Goal: Use online tool/utility: Use online tool/utility

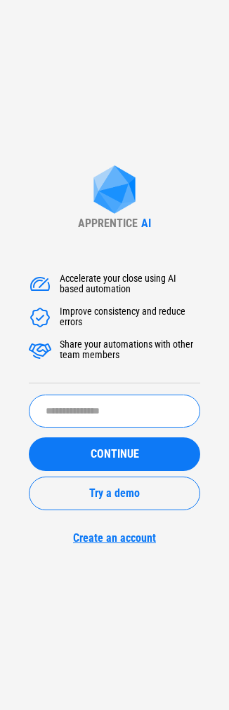
click at [48, 407] on input "text" at bounding box center [114, 411] width 171 height 33
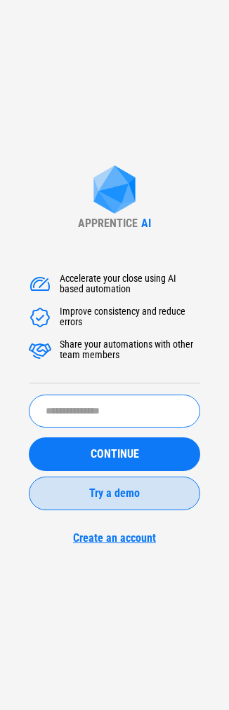
click at [123, 503] on button "Try a demo" at bounding box center [114, 494] width 171 height 34
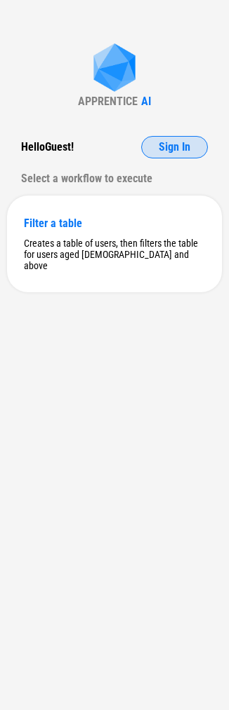
click at [170, 137] on button "Sign In" at bounding box center [174, 147] width 67 height 22
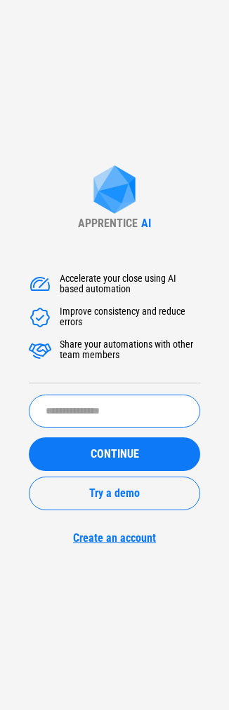
click at [119, 413] on input "text" at bounding box center [114, 411] width 171 height 33
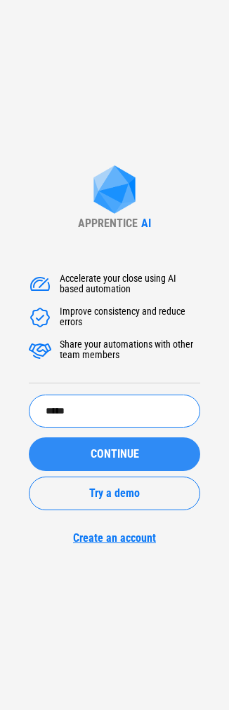
type input "*****"
click at [151, 454] on div "CONTINUE" at bounding box center [114, 454] width 137 height 11
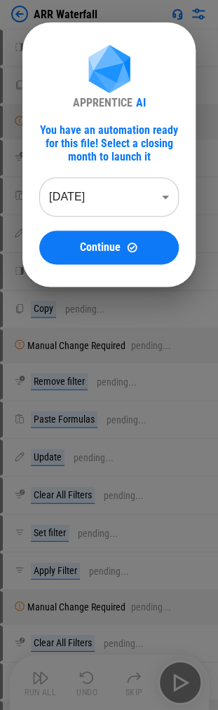
click at [119, 202] on body "ARR Waterfall Add Columns pending... Copy pending... Manual Change Required pen…" at bounding box center [109, 355] width 218 height 710
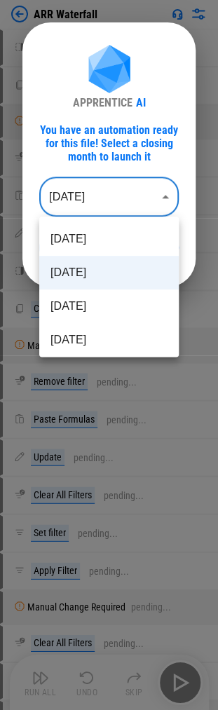
click at [93, 306] on li "Aug 2025" at bounding box center [109, 307] width 140 height 34
type input "********"
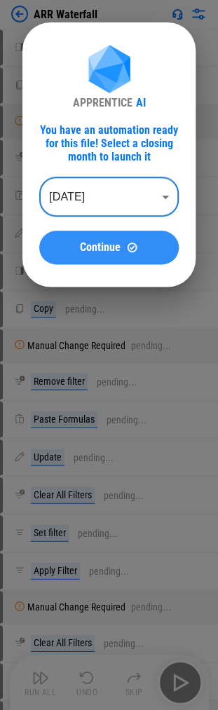
click at [100, 245] on span "Continue" at bounding box center [100, 247] width 41 height 11
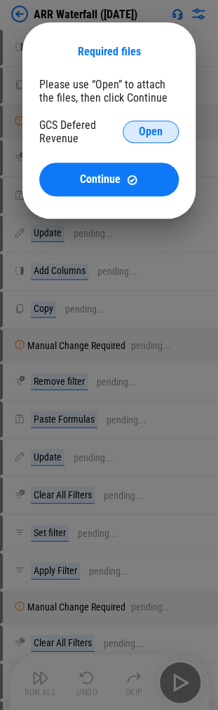
click at [154, 130] on span "Open" at bounding box center [151, 131] width 24 height 11
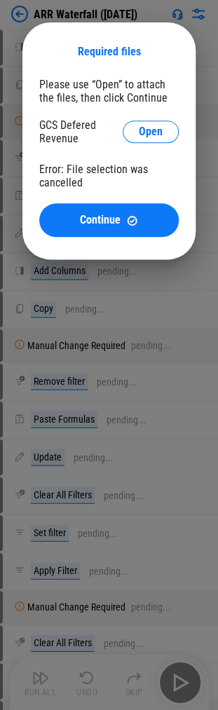
click at [157, 147] on div "GCS Defered Revenue Open" at bounding box center [109, 133] width 140 height 30
click at [149, 133] on span "Open" at bounding box center [151, 131] width 24 height 11
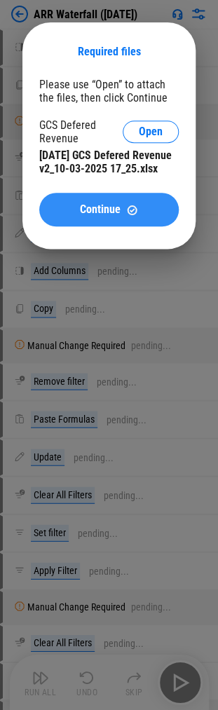
click at [86, 215] on span "Continue" at bounding box center [100, 209] width 41 height 11
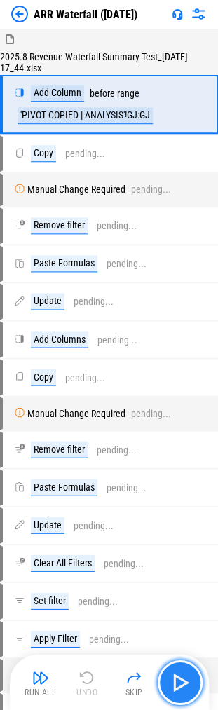
click at [178, 684] on img "button" at bounding box center [180, 682] width 22 height 22
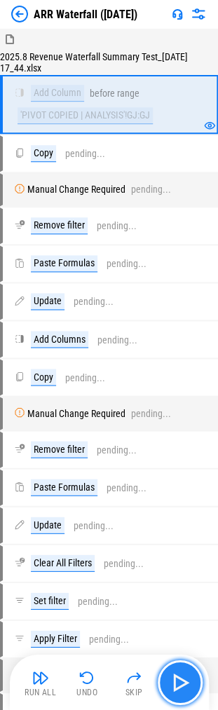
click at [181, 694] on button "button" at bounding box center [180, 682] width 45 height 45
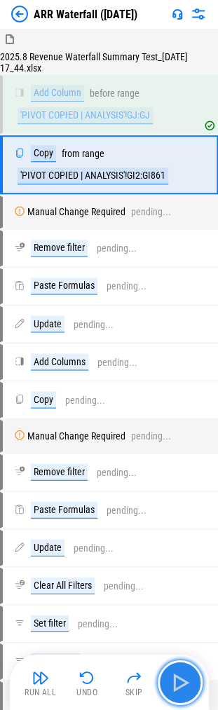
click at [181, 694] on button "button" at bounding box center [180, 682] width 45 height 45
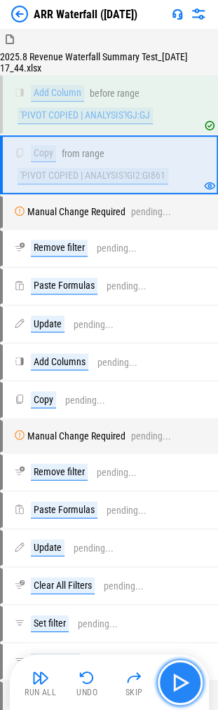
click at [181, 694] on button "button" at bounding box center [180, 682] width 45 height 45
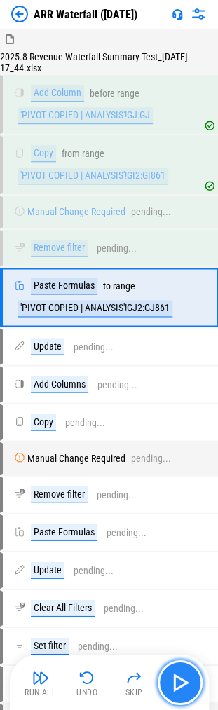
click at [181, 694] on button "button" at bounding box center [180, 682] width 45 height 45
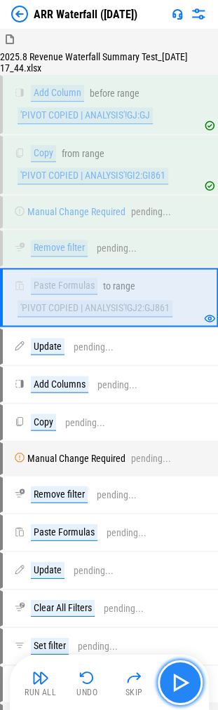
click at [181, 694] on button "button" at bounding box center [180, 682] width 45 height 45
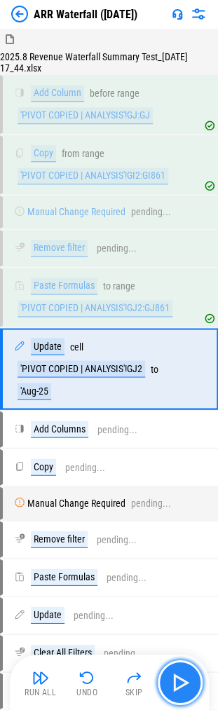
click at [181, 694] on button "button" at bounding box center [180, 682] width 45 height 45
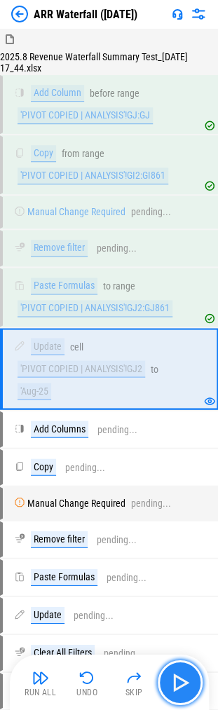
click at [181, 694] on button "button" at bounding box center [180, 682] width 45 height 45
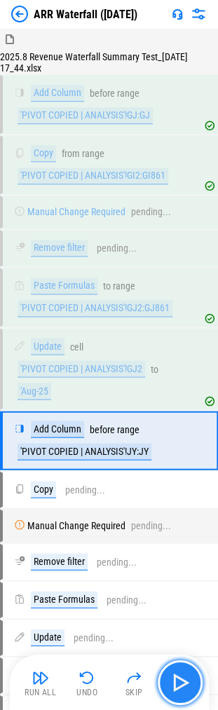
click at [181, 694] on button "button" at bounding box center [180, 682] width 45 height 45
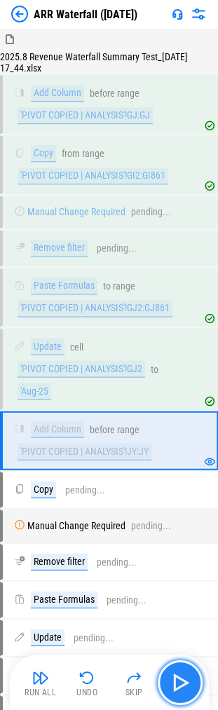
click at [184, 691] on img "button" at bounding box center [180, 682] width 22 height 22
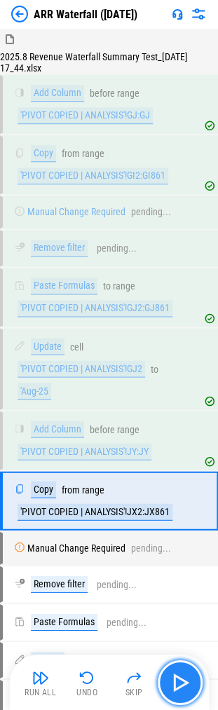
click at [184, 691] on img "button" at bounding box center [180, 682] width 22 height 22
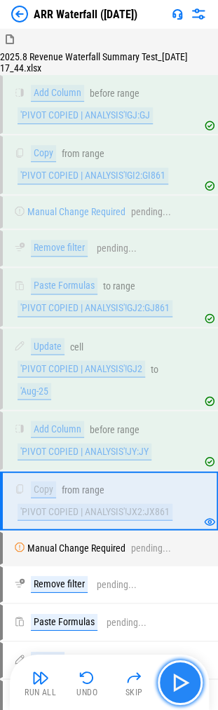
click at [182, 688] on img "button" at bounding box center [180, 682] width 22 height 22
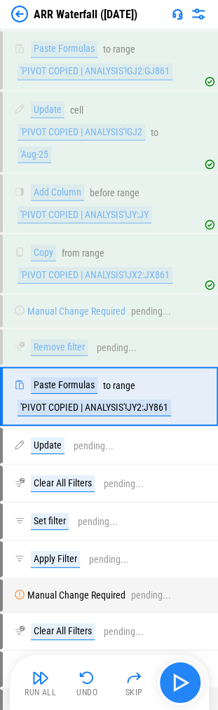
scroll to position [276, 0]
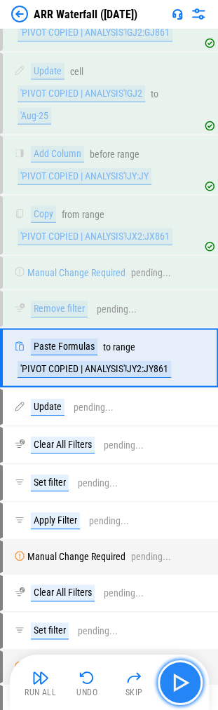
click at [185, 682] on img "button" at bounding box center [180, 682] width 22 height 22
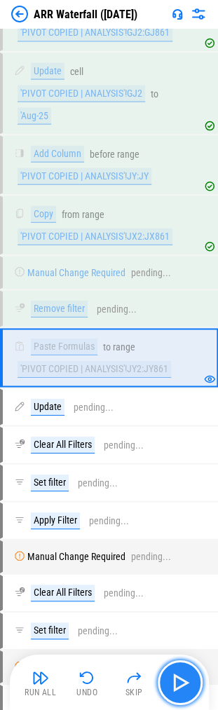
click at [185, 684] on img "button" at bounding box center [180, 682] width 22 height 22
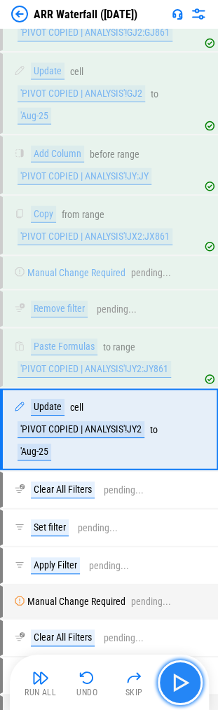
click at [185, 684] on img "button" at bounding box center [180, 682] width 22 height 22
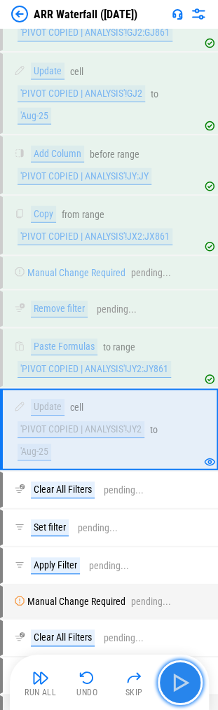
click at [188, 686] on img "button" at bounding box center [180, 682] width 22 height 22
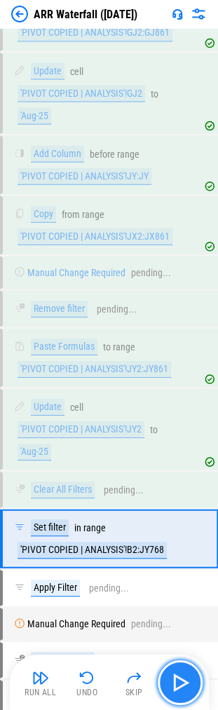
click at [188, 686] on img "button" at bounding box center [180, 682] width 22 height 22
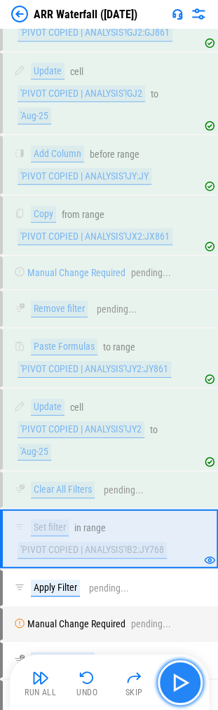
click at [188, 686] on img "button" at bounding box center [180, 682] width 22 height 22
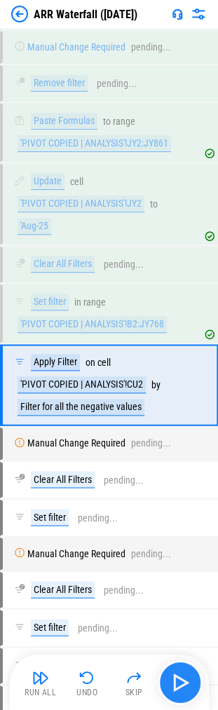
scroll to position [526, 0]
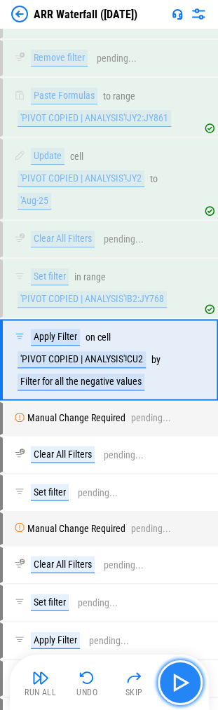
click at [188, 686] on img "button" at bounding box center [180, 682] width 22 height 22
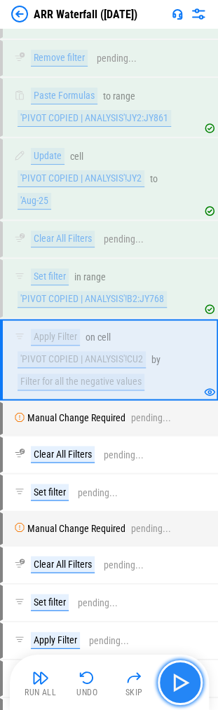
click at [174, 688] on img "button" at bounding box center [180, 682] width 22 height 22
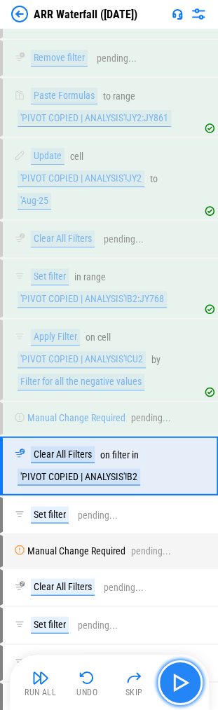
click at [181, 687] on img "button" at bounding box center [180, 682] width 22 height 22
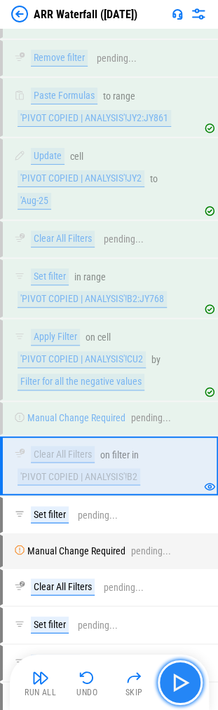
click at [183, 684] on img "button" at bounding box center [180, 682] width 22 height 22
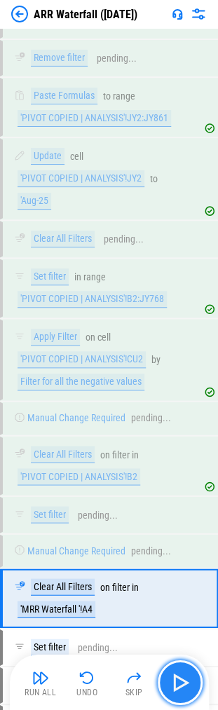
click at [175, 684] on img "button" at bounding box center [180, 682] width 22 height 22
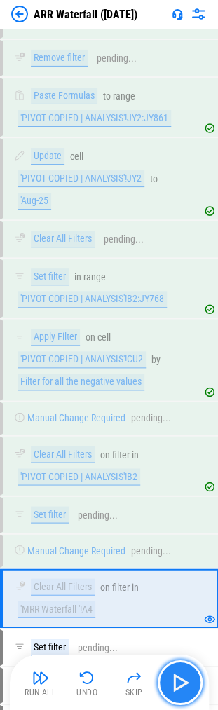
click at [185, 690] on img "button" at bounding box center [180, 682] width 22 height 22
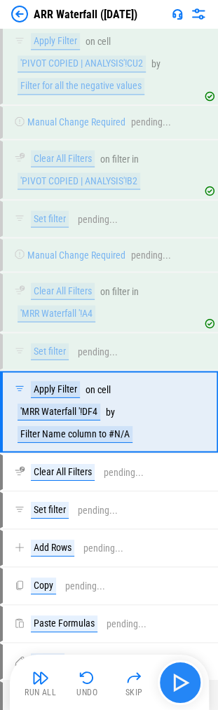
scroll to position [872, 0]
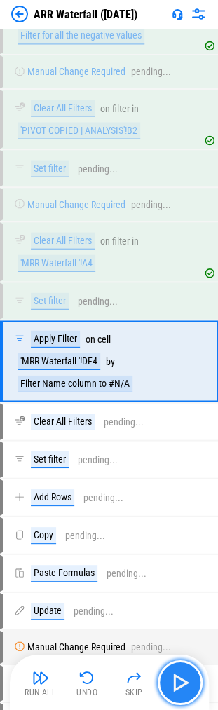
click at [185, 690] on img "button" at bounding box center [180, 682] width 22 height 22
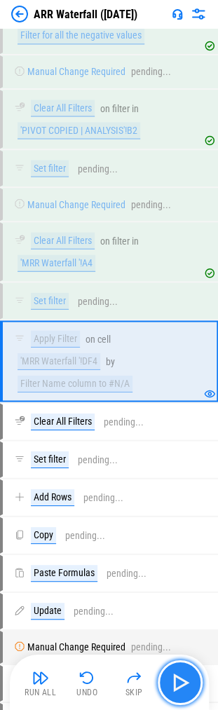
click at [185, 690] on img "button" at bounding box center [180, 682] width 22 height 22
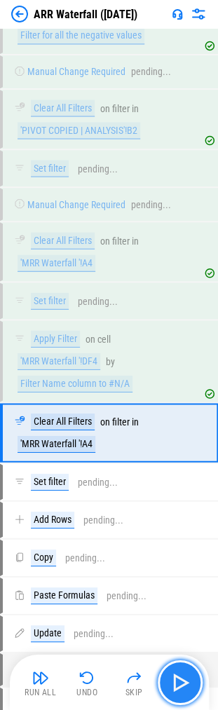
click at [178, 686] on img "button" at bounding box center [180, 682] width 22 height 22
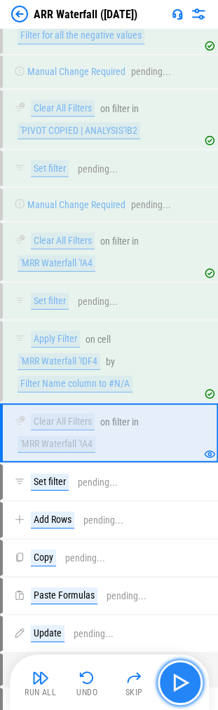
click at [178, 686] on img "button" at bounding box center [180, 682] width 22 height 22
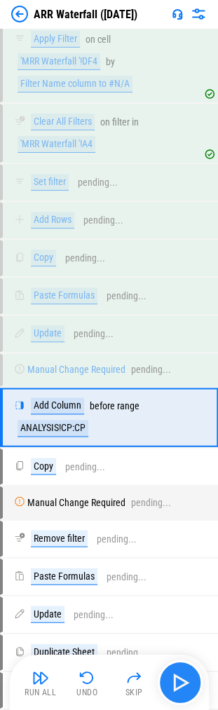
scroll to position [1226, 0]
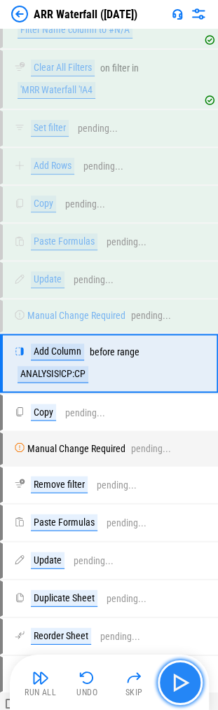
click at [178, 686] on img "button" at bounding box center [180, 682] width 22 height 22
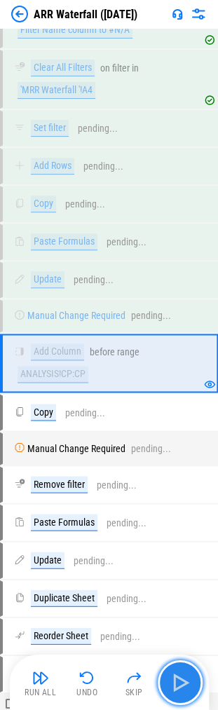
click at [178, 686] on img "button" at bounding box center [180, 682] width 22 height 22
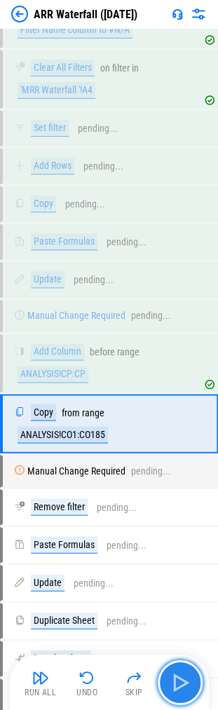
click at [178, 686] on img "button" at bounding box center [180, 682] width 22 height 22
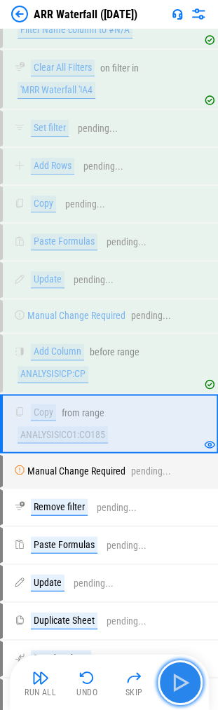
click at [178, 686] on img "button" at bounding box center [180, 682] width 22 height 22
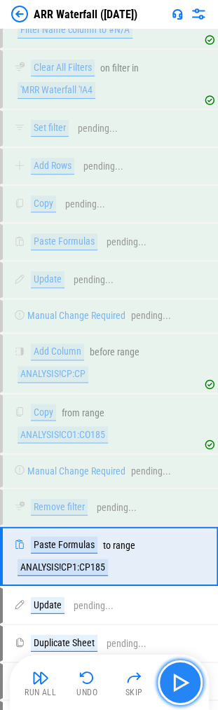
click at [178, 686] on img "button" at bounding box center [180, 682] width 22 height 22
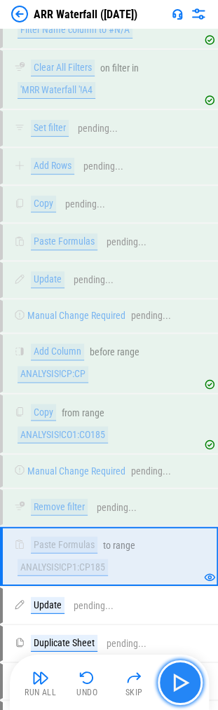
click at [178, 686] on img "button" at bounding box center [180, 682] width 22 height 22
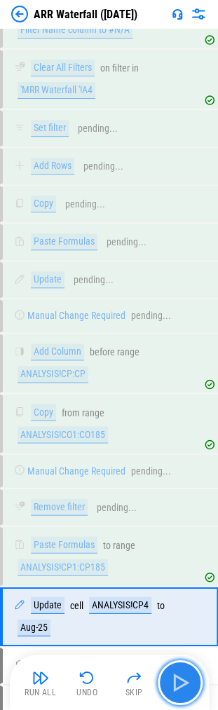
click at [178, 686] on img "button" at bounding box center [180, 682] width 22 height 22
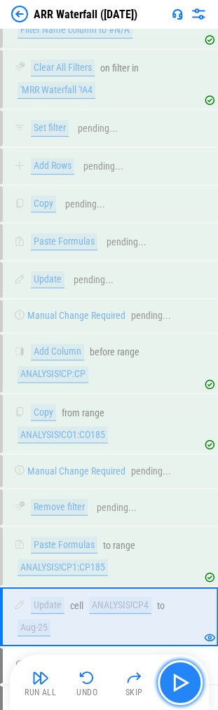
click at [178, 686] on img "button" at bounding box center [180, 682] width 22 height 22
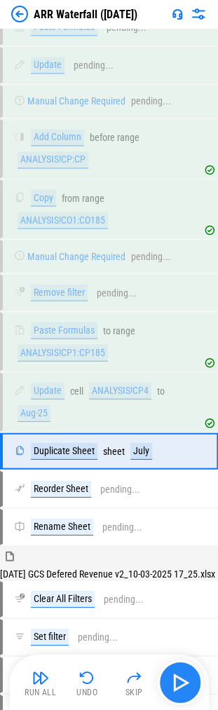
scroll to position [1526, 0]
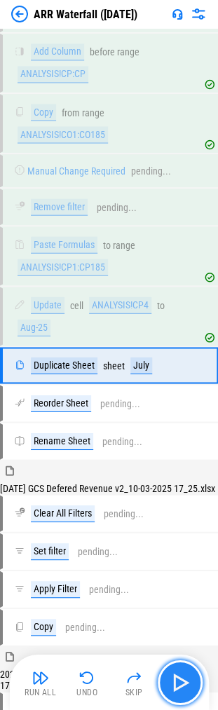
click at [176, 672] on img "button" at bounding box center [180, 682] width 22 height 22
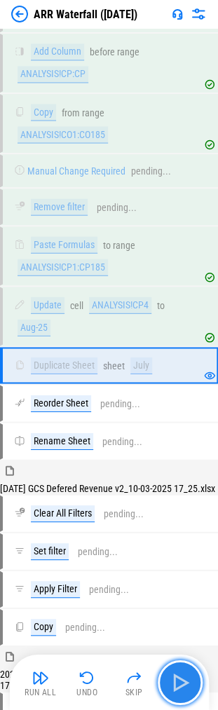
click at [179, 678] on img "button" at bounding box center [180, 682] width 22 height 22
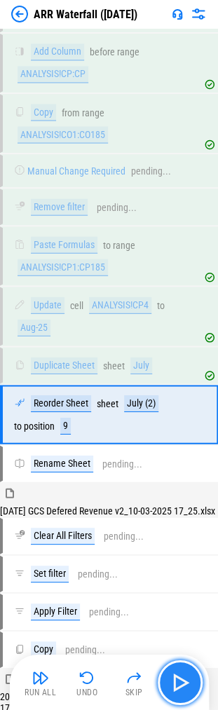
click at [179, 678] on img "button" at bounding box center [180, 682] width 22 height 22
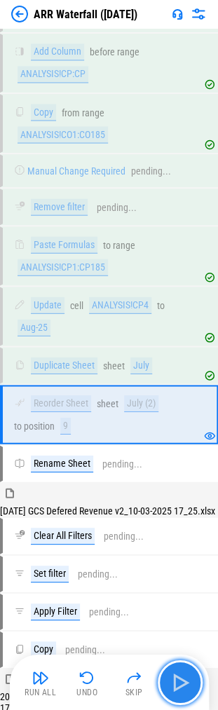
click at [179, 678] on img "button" at bounding box center [180, 682] width 22 height 22
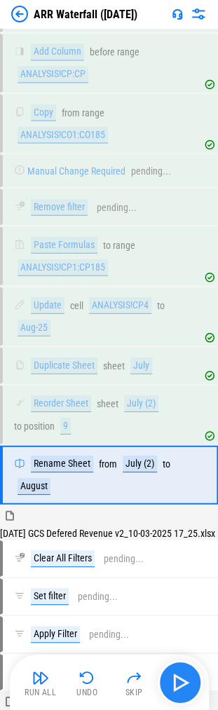
click at [179, 678] on img "button" at bounding box center [180, 682] width 22 height 22
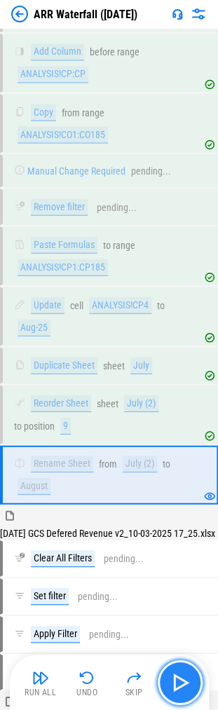
click at [179, 678] on img "button" at bounding box center [180, 682] width 22 height 22
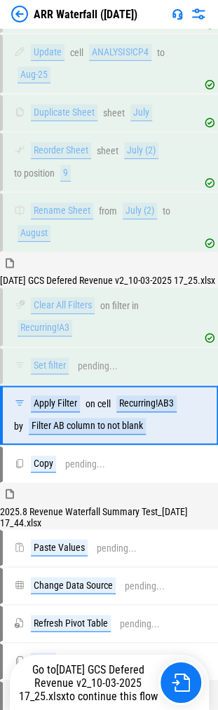
scroll to position [1838, 0]
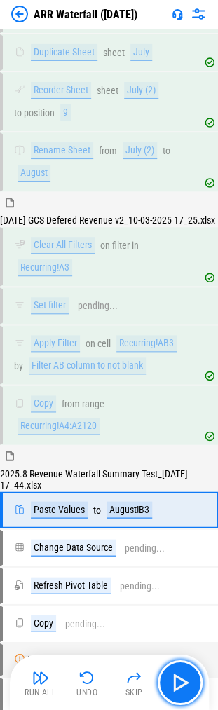
click at [179, 685] on img "button" at bounding box center [180, 682] width 22 height 22
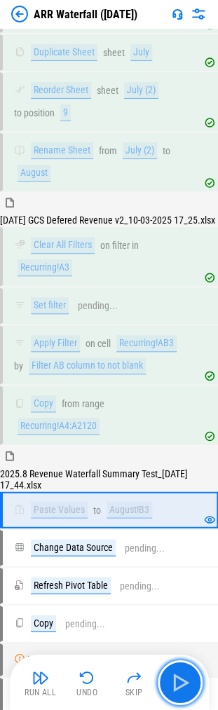
click at [179, 685] on img "button" at bounding box center [180, 682] width 22 height 22
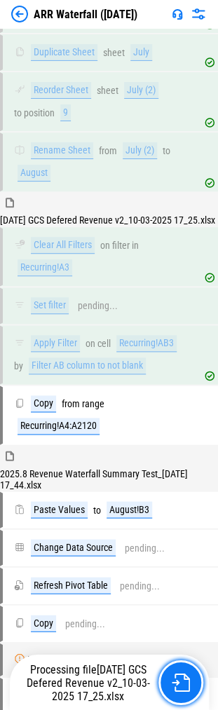
click at [179, 685] on img "button" at bounding box center [181, 682] width 18 height 18
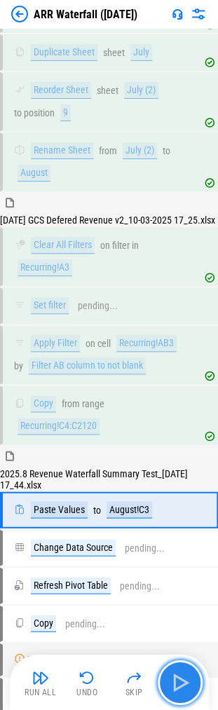
click at [188, 687] on img "button" at bounding box center [180, 682] width 22 height 22
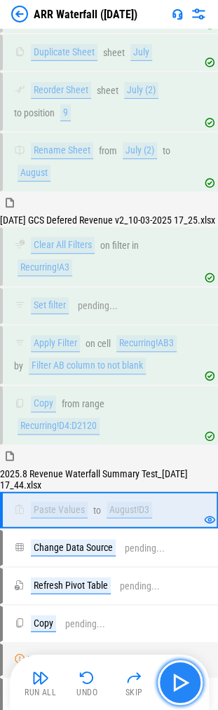
click at [188, 687] on img "button" at bounding box center [180, 682] width 22 height 22
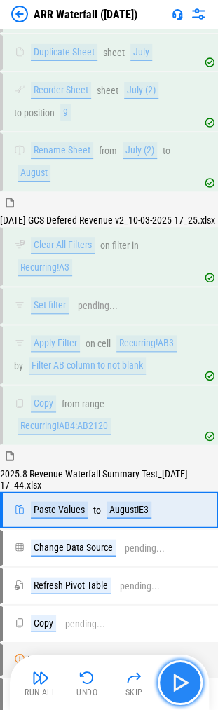
click at [188, 686] on img "button" at bounding box center [180, 682] width 22 height 22
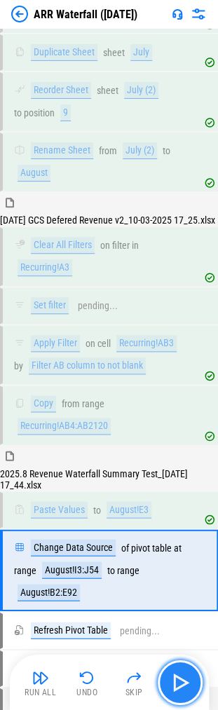
click at [188, 686] on img "button" at bounding box center [180, 682] width 22 height 22
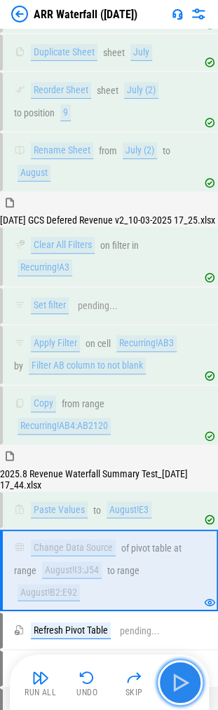
click at [188, 686] on img "button" at bounding box center [180, 682] width 22 height 22
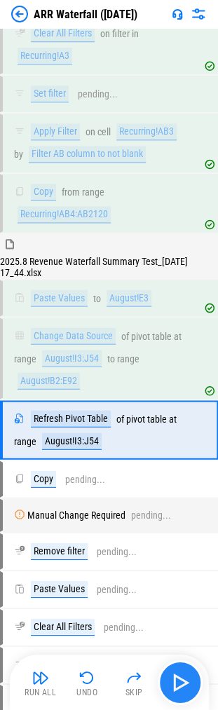
scroll to position [2124, 0]
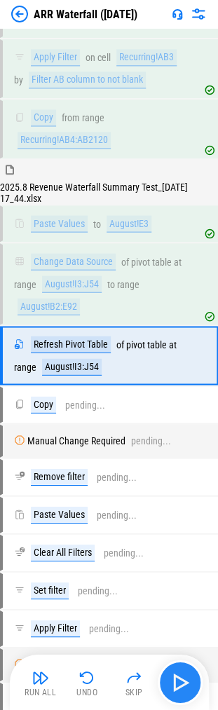
click at [188, 686] on img "button" at bounding box center [180, 682] width 22 height 22
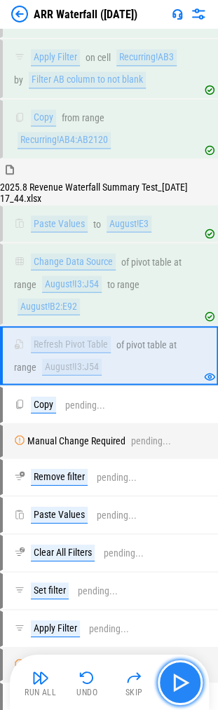
click at [188, 686] on img "button" at bounding box center [180, 682] width 22 height 22
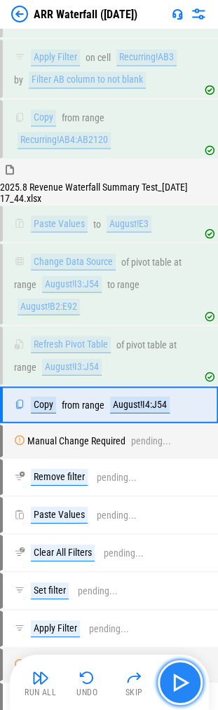
click at [182, 677] on img "button" at bounding box center [180, 682] width 22 height 22
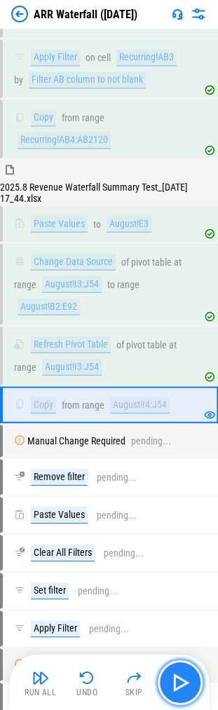
click at [187, 688] on img "button" at bounding box center [180, 682] width 22 height 22
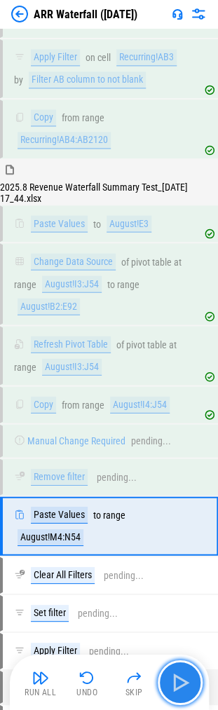
click at [187, 688] on img "button" at bounding box center [180, 682] width 22 height 22
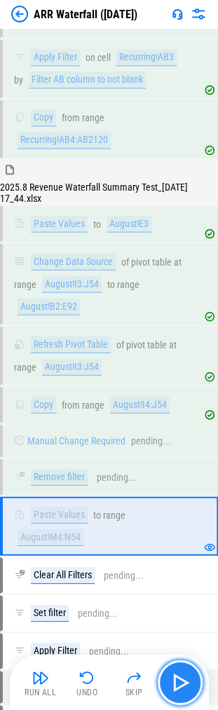
click at [187, 688] on img "button" at bounding box center [180, 682] width 22 height 22
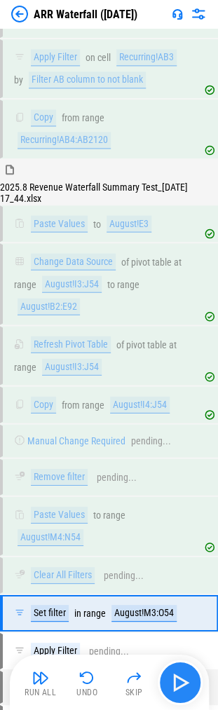
click at [187, 688] on img "button" at bounding box center [180, 682] width 22 height 22
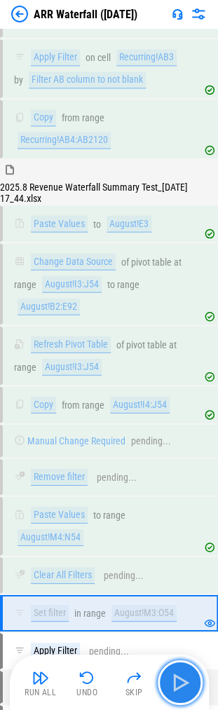
click at [187, 688] on img "button" at bounding box center [180, 682] width 22 height 22
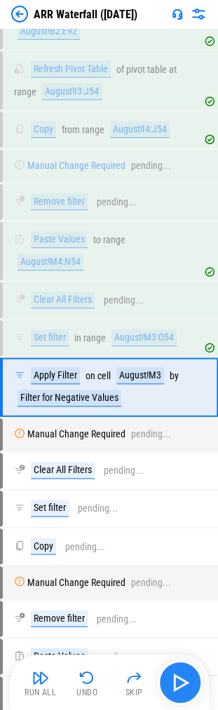
scroll to position [2429, 0]
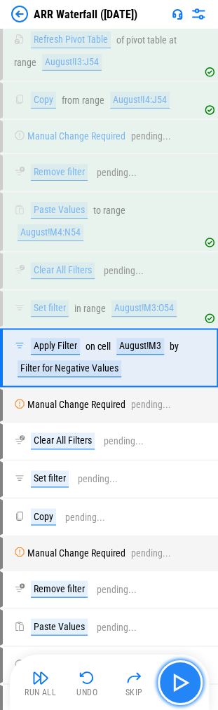
click at [182, 686] on img "button" at bounding box center [180, 682] width 22 height 22
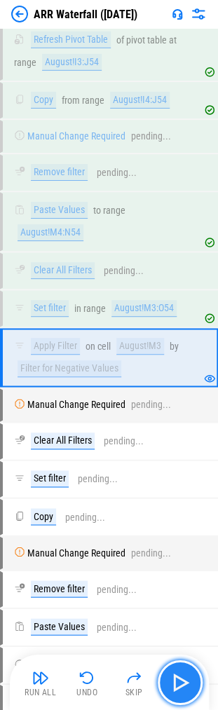
click at [182, 686] on img "button" at bounding box center [180, 682] width 22 height 22
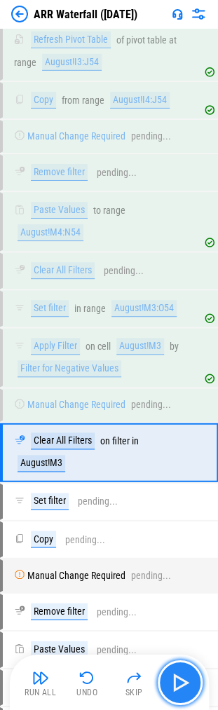
click at [182, 686] on img "button" at bounding box center [180, 682] width 22 height 22
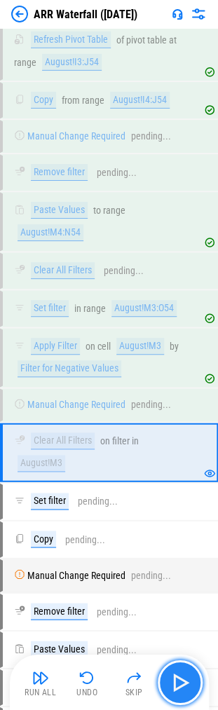
click at [182, 686] on img "button" at bounding box center [180, 682] width 22 height 22
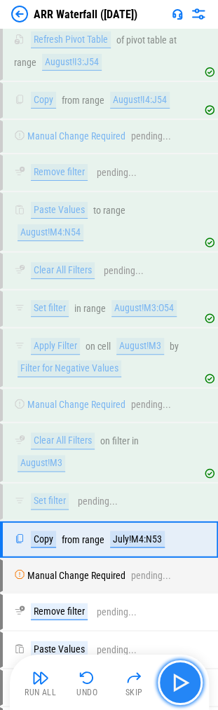
click at [182, 686] on img "button" at bounding box center [180, 682] width 22 height 22
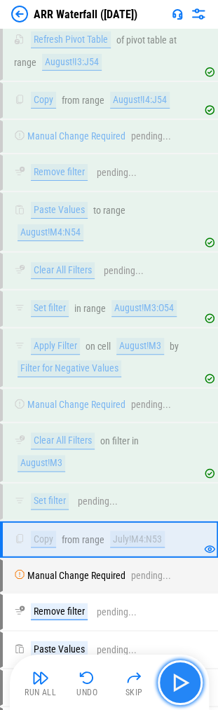
click at [182, 686] on img "button" at bounding box center [180, 682] width 22 height 22
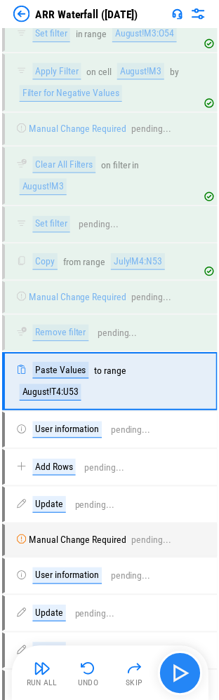
scroll to position [2730, 0]
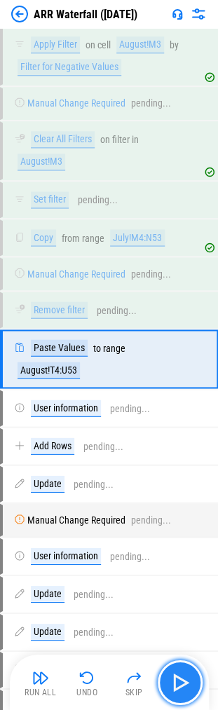
click at [181, 686] on img "button" at bounding box center [180, 682] width 22 height 22
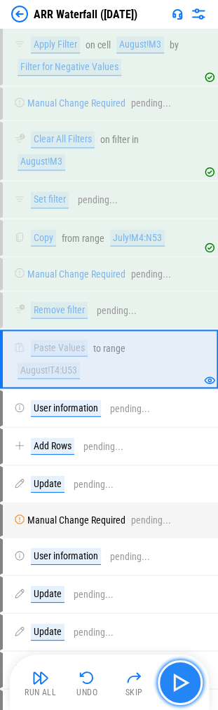
click at [181, 686] on img "button" at bounding box center [180, 682] width 22 height 22
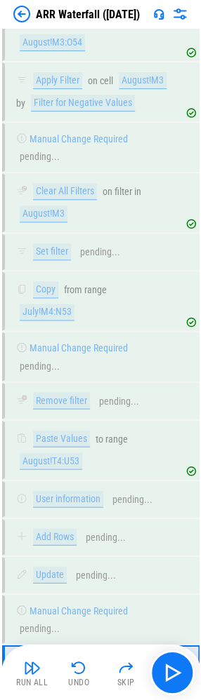
scroll to position [2775, 0]
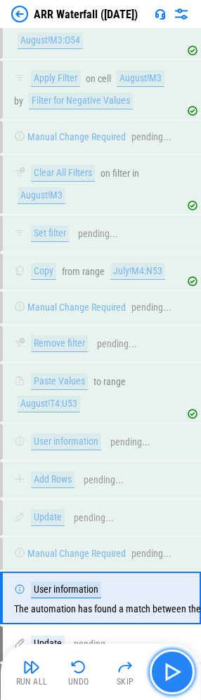
click at [168, 674] on img "button" at bounding box center [172, 671] width 22 height 22
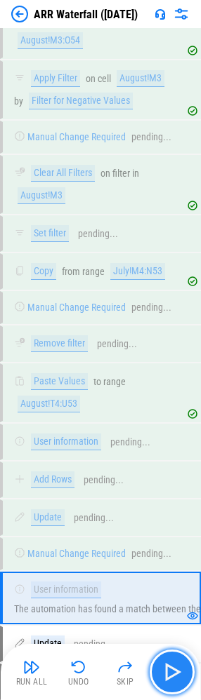
click at [173, 664] on img "button" at bounding box center [172, 671] width 22 height 22
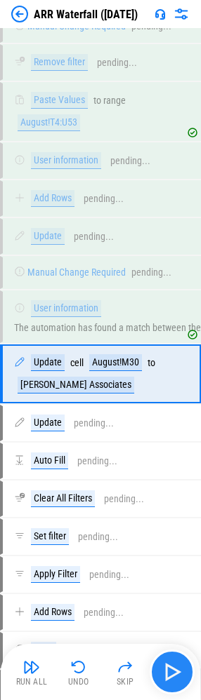
scroll to position [3064, 0]
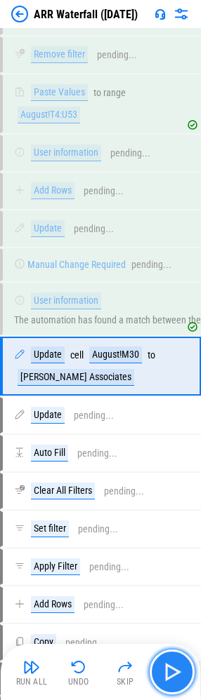
click at [173, 664] on img "button" at bounding box center [172, 671] width 22 height 22
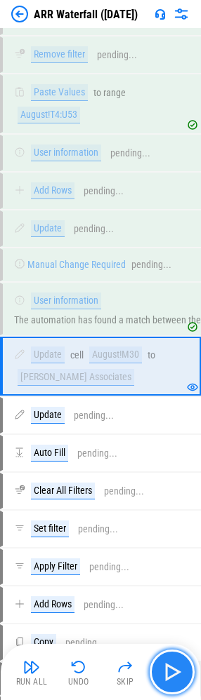
click at [173, 664] on img "button" at bounding box center [172, 671] width 22 height 22
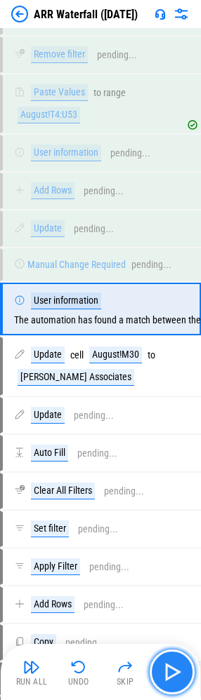
click at [173, 664] on img "button" at bounding box center [172, 671] width 22 height 22
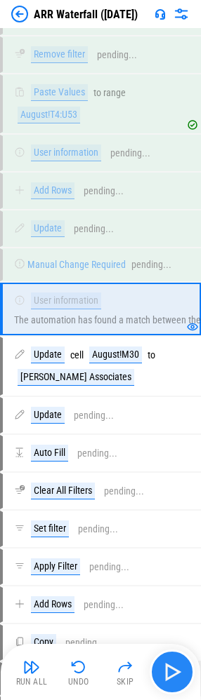
click at [173, 664] on img "button" at bounding box center [172, 671] width 22 height 22
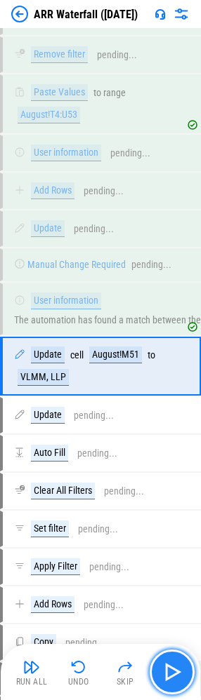
click at [173, 664] on img "button" at bounding box center [172, 671] width 22 height 22
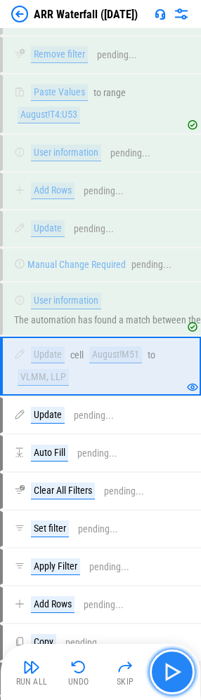
click at [173, 664] on img "button" at bounding box center [172, 671] width 22 height 22
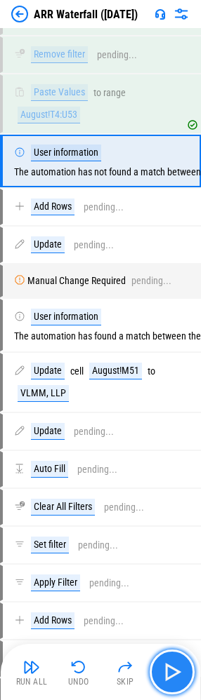
click at [184, 681] on button "button" at bounding box center [171, 671] width 45 height 45
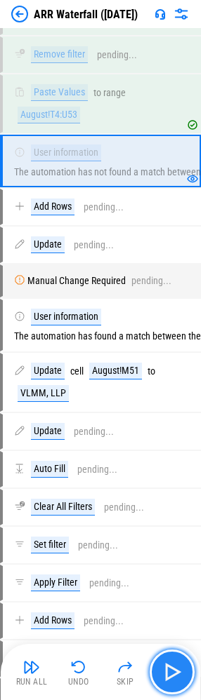
click at [174, 686] on button "button" at bounding box center [171, 671] width 45 height 45
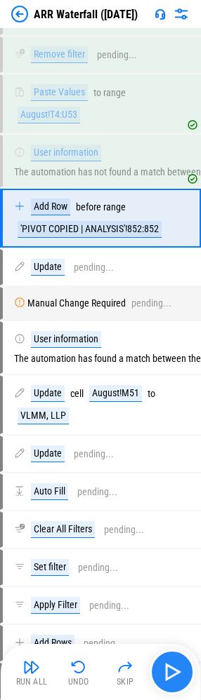
click at [174, 686] on button "button" at bounding box center [171, 671] width 45 height 45
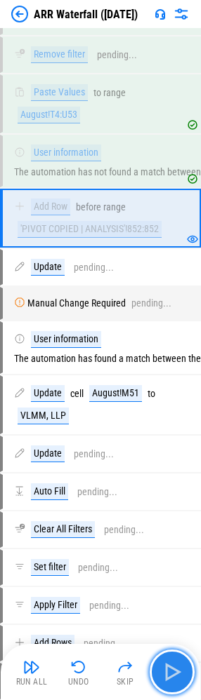
click at [175, 683] on button "button" at bounding box center [171, 671] width 45 height 45
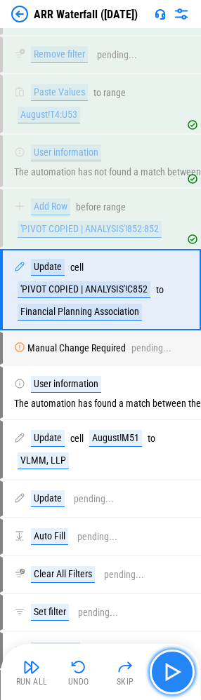
click at [175, 683] on button "button" at bounding box center [171, 671] width 45 height 45
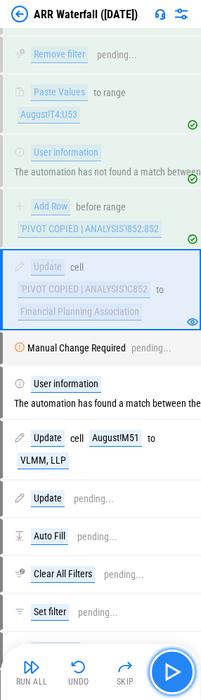
click at [175, 683] on button "button" at bounding box center [171, 671] width 45 height 45
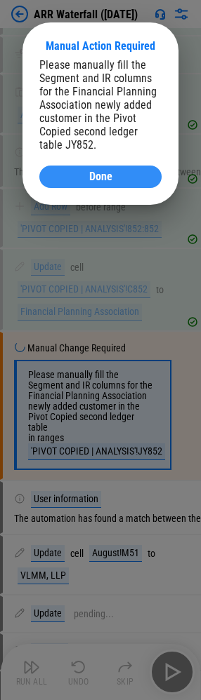
click at [118, 179] on div "Done" at bounding box center [100, 176] width 88 height 11
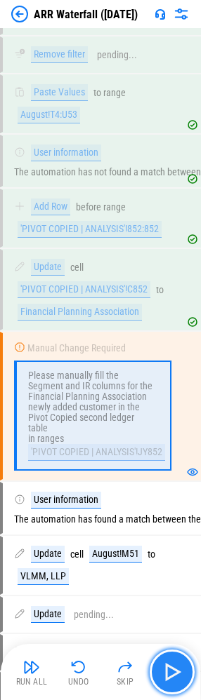
click at [170, 679] on img "button" at bounding box center [172, 671] width 22 height 22
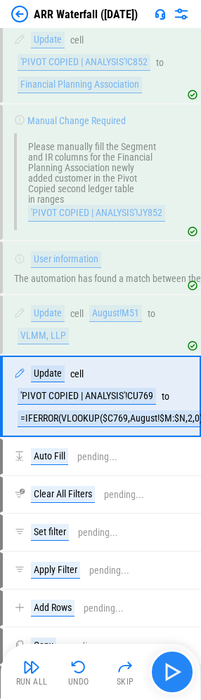
scroll to position [3319, 0]
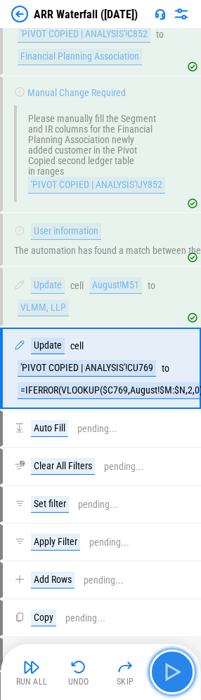
click at [178, 669] on img "button" at bounding box center [172, 671] width 22 height 22
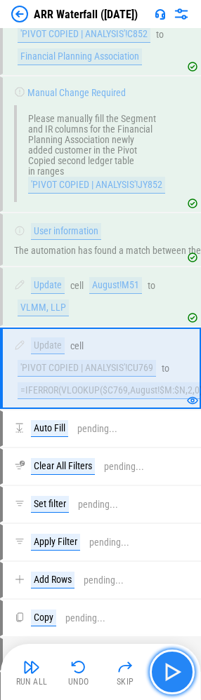
click at [179, 668] on img "button" at bounding box center [172, 671] width 22 height 22
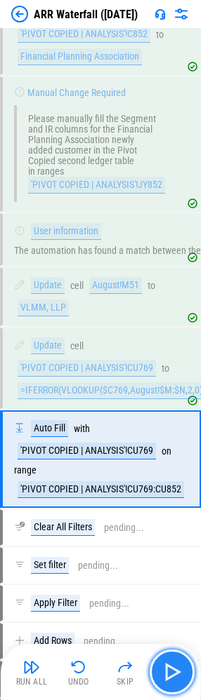
click at [179, 668] on img "button" at bounding box center [172, 671] width 22 height 22
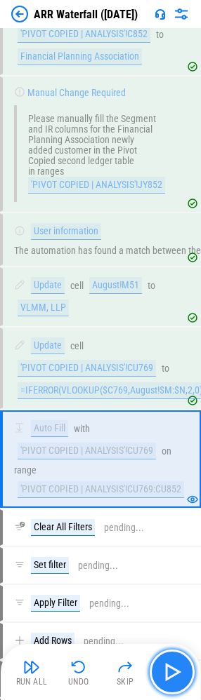
click at [179, 668] on img "button" at bounding box center [172, 671] width 22 height 22
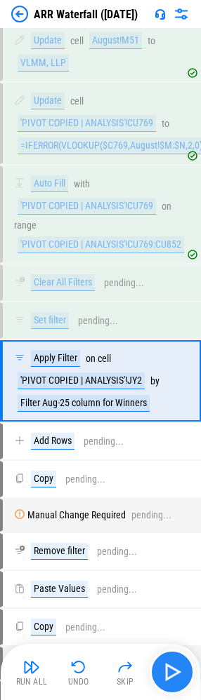
scroll to position [3574, 0]
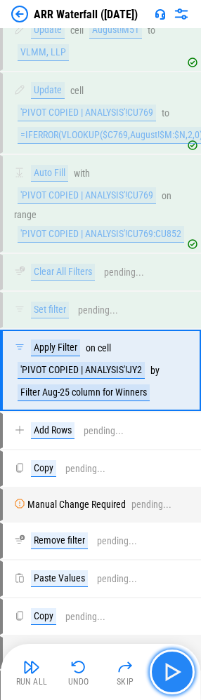
click at [179, 668] on img "button" at bounding box center [172, 671] width 22 height 22
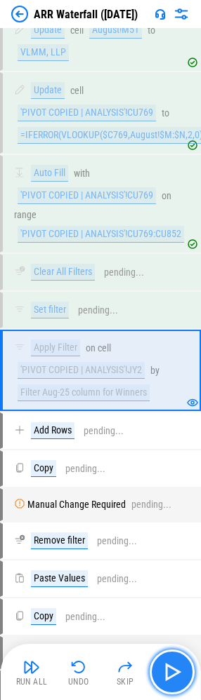
click at [175, 673] on img "button" at bounding box center [172, 671] width 22 height 22
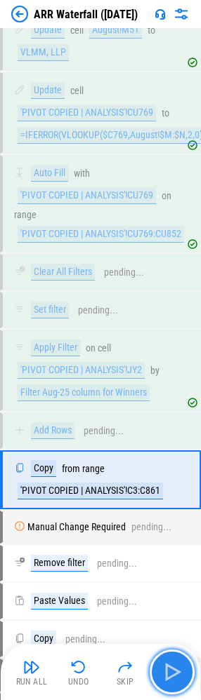
click at [183, 674] on button "button" at bounding box center [171, 671] width 45 height 45
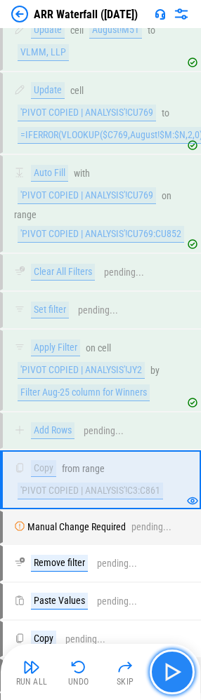
click at [178, 676] on img "button" at bounding box center [172, 671] width 22 height 22
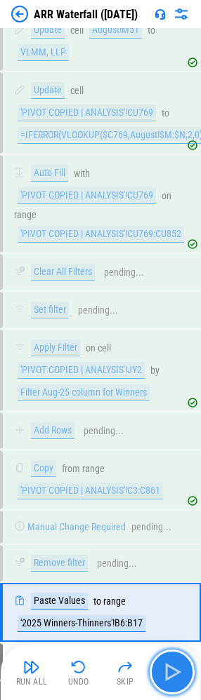
click at [178, 676] on img "button" at bounding box center [172, 671] width 22 height 22
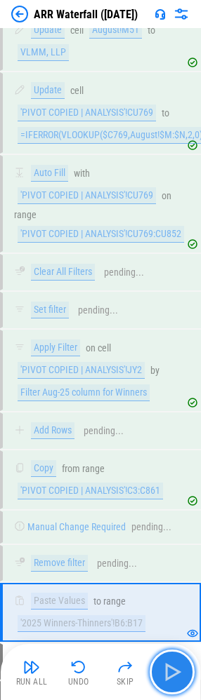
click at [178, 676] on img "button" at bounding box center [172, 671] width 22 height 22
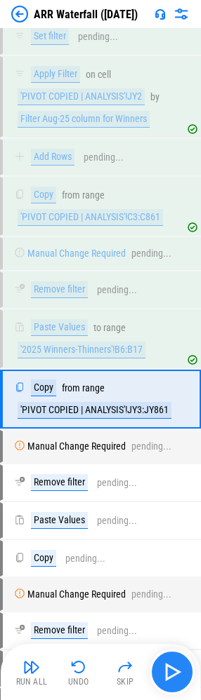
scroll to position [3875, 0]
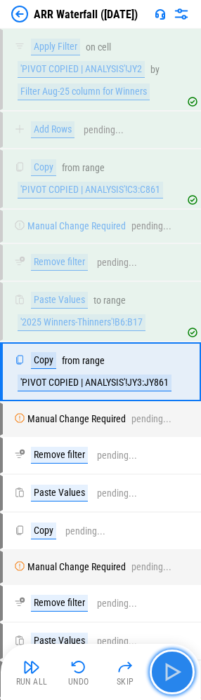
click at [178, 676] on img "button" at bounding box center [172, 671] width 22 height 22
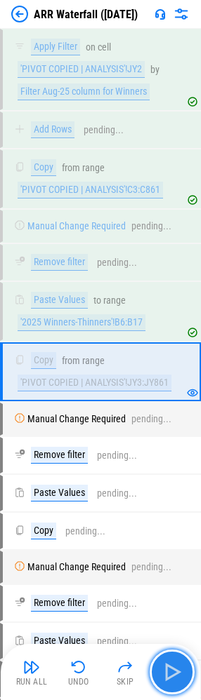
click at [175, 678] on img "button" at bounding box center [172, 671] width 22 height 22
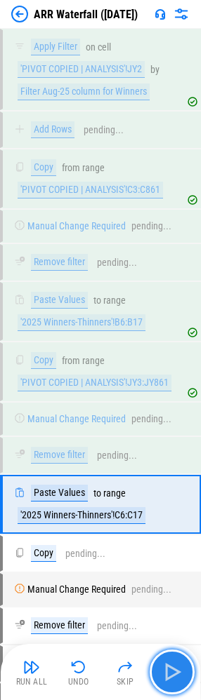
click at [175, 678] on img "button" at bounding box center [172, 671] width 22 height 22
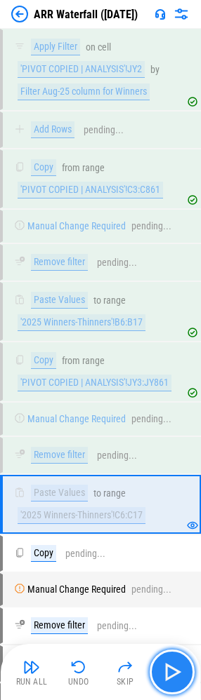
click at [175, 678] on img "button" at bounding box center [172, 671] width 22 height 22
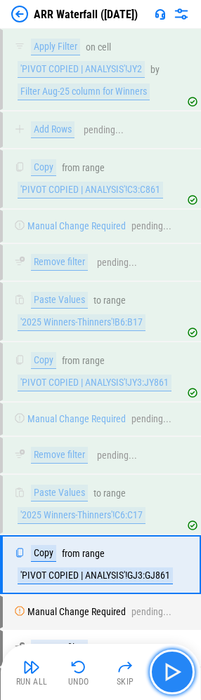
click at [175, 678] on img "button" at bounding box center [172, 671] width 22 height 22
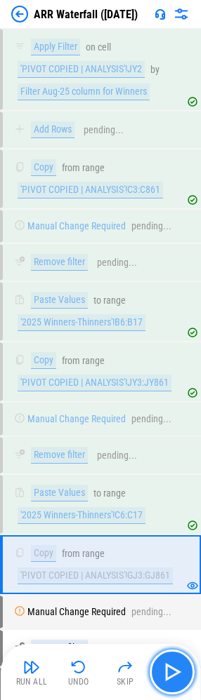
click at [175, 678] on img "button" at bounding box center [172, 671] width 22 height 22
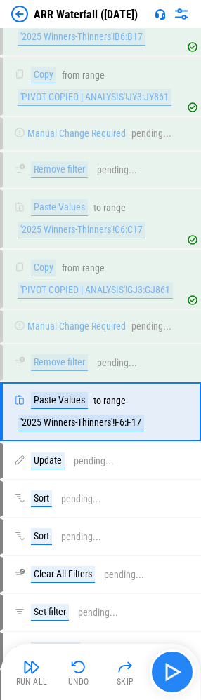
scroll to position [4199, 0]
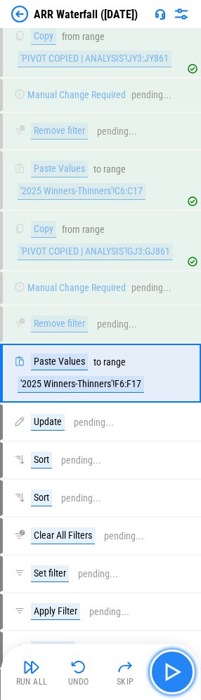
click at [175, 678] on img "button" at bounding box center [172, 671] width 22 height 22
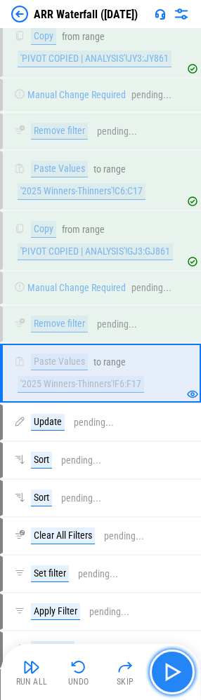
click at [175, 678] on img "button" at bounding box center [172, 671] width 22 height 22
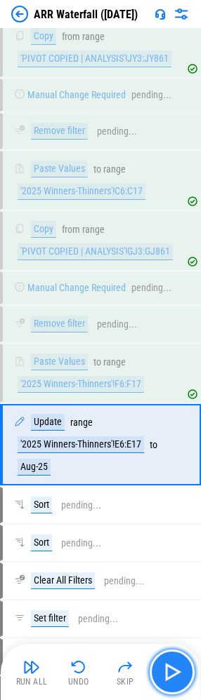
click at [175, 678] on img "button" at bounding box center [172, 671] width 22 height 22
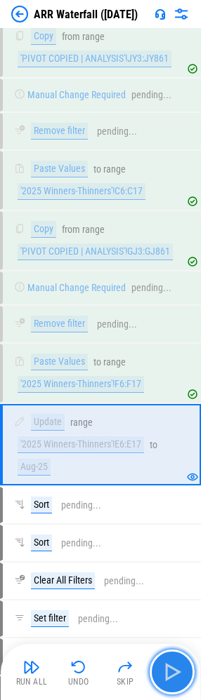
click at [175, 678] on img "button" at bounding box center [172, 671] width 22 height 22
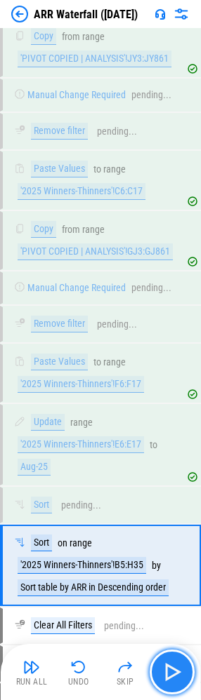
click at [175, 678] on img "button" at bounding box center [172, 671] width 22 height 22
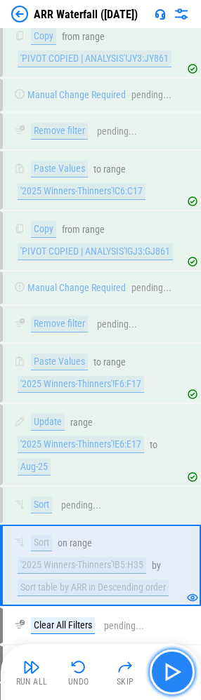
click at [175, 678] on img "button" at bounding box center [172, 671] width 22 height 22
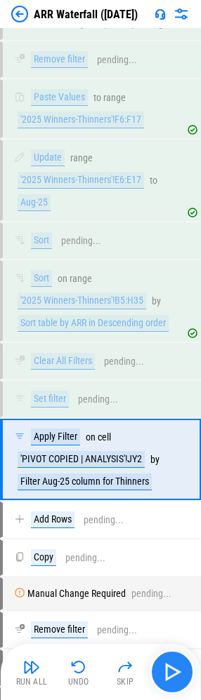
scroll to position [4547, 0]
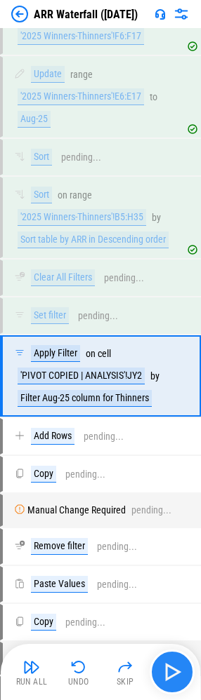
click at [175, 678] on img "button" at bounding box center [172, 671] width 22 height 22
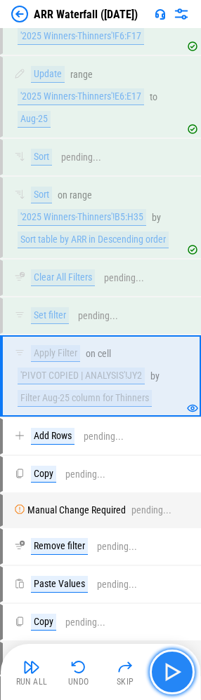
click at [175, 678] on img "button" at bounding box center [172, 671] width 22 height 22
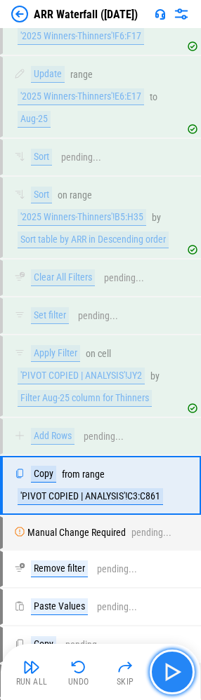
click at [175, 678] on img "button" at bounding box center [172, 671] width 22 height 22
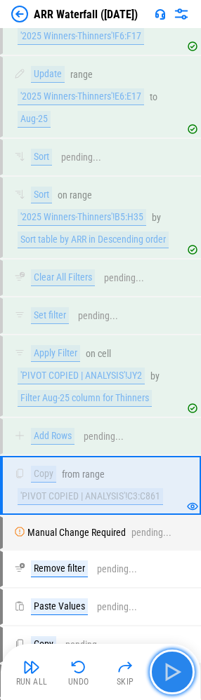
click at [175, 678] on img "button" at bounding box center [172, 671] width 22 height 22
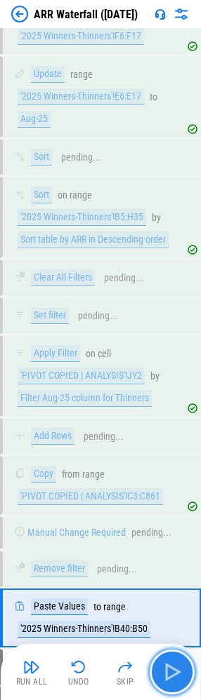
click at [175, 678] on img "button" at bounding box center [172, 671] width 22 height 22
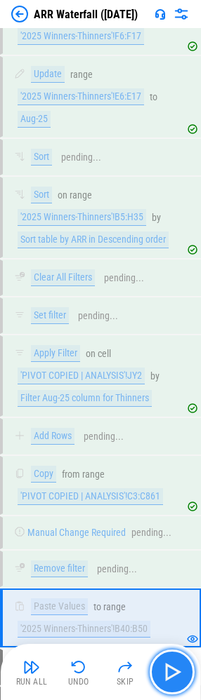
click at [175, 678] on img "button" at bounding box center [172, 671] width 22 height 22
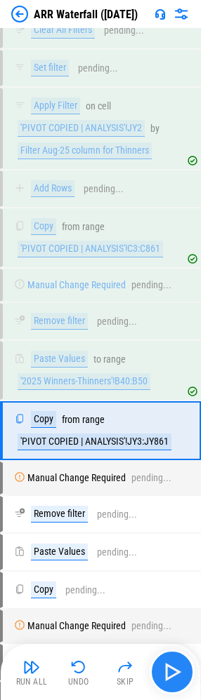
scroll to position [4848, 0]
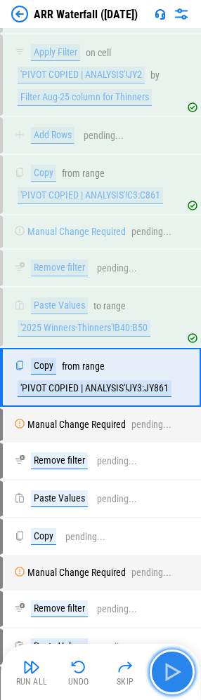
click at [175, 678] on img "button" at bounding box center [172, 671] width 22 height 22
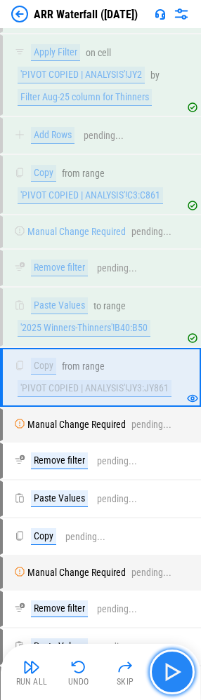
click at [175, 678] on img "button" at bounding box center [172, 671] width 22 height 22
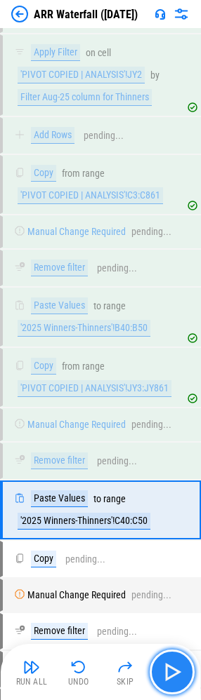
click at [175, 678] on img "button" at bounding box center [172, 671] width 22 height 22
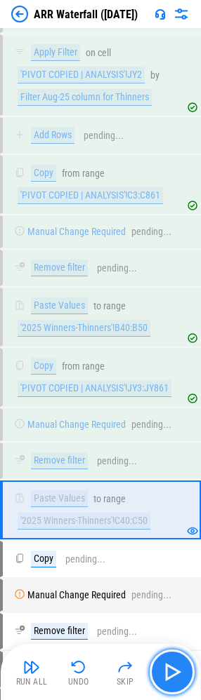
click at [175, 678] on img "button" at bounding box center [172, 671] width 22 height 22
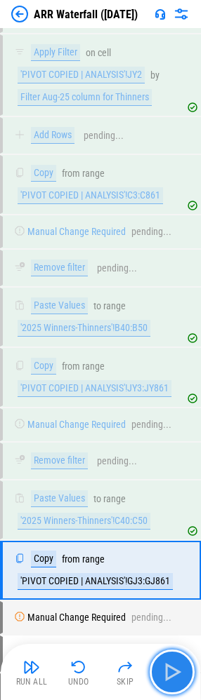
click at [175, 678] on img "button" at bounding box center [172, 671] width 22 height 22
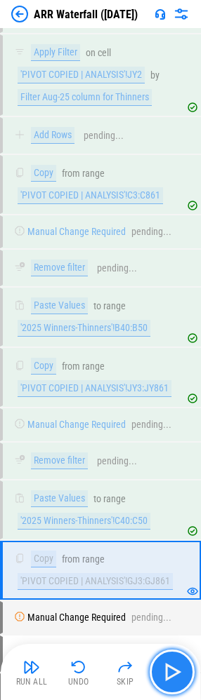
click at [175, 678] on img "button" at bounding box center [172, 671] width 22 height 22
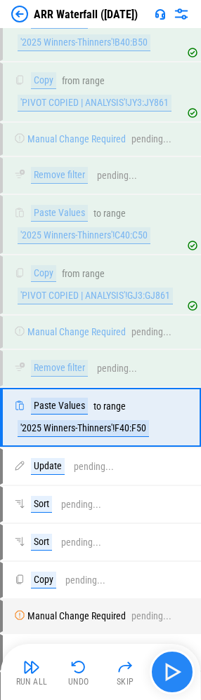
scroll to position [5171, 0]
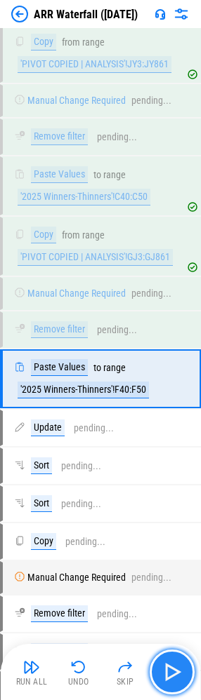
click at [175, 678] on img "button" at bounding box center [172, 671] width 22 height 22
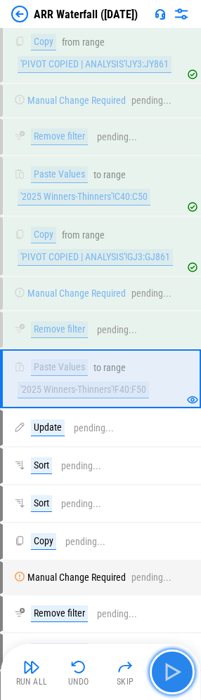
click at [175, 678] on img "button" at bounding box center [172, 671] width 22 height 22
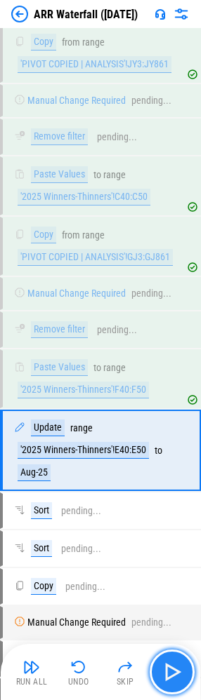
click at [175, 678] on img "button" at bounding box center [172, 671] width 22 height 22
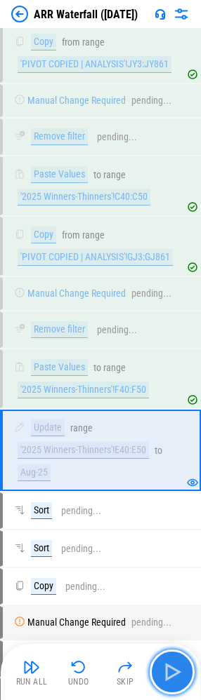
click at [175, 678] on img "button" at bounding box center [172, 671] width 22 height 22
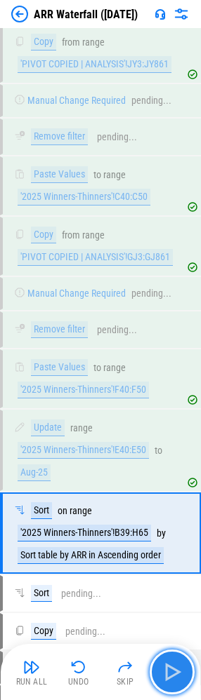
click at [175, 678] on img "button" at bounding box center [172, 671] width 22 height 22
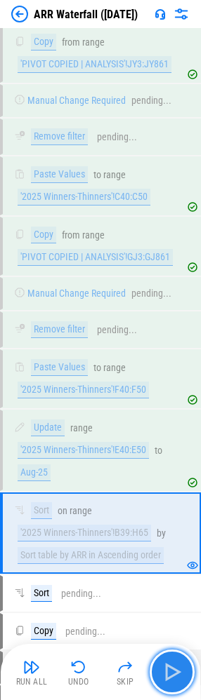
click at [175, 678] on img "button" at bounding box center [172, 671] width 22 height 22
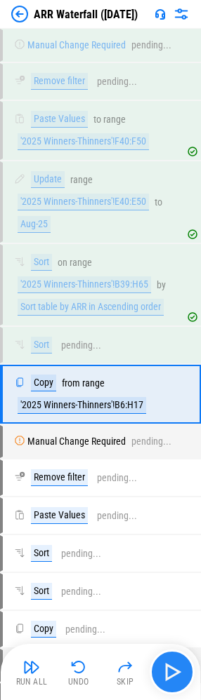
scroll to position [5432, 0]
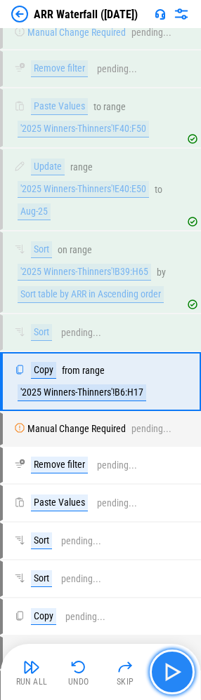
click at [175, 678] on img "button" at bounding box center [172, 671] width 22 height 22
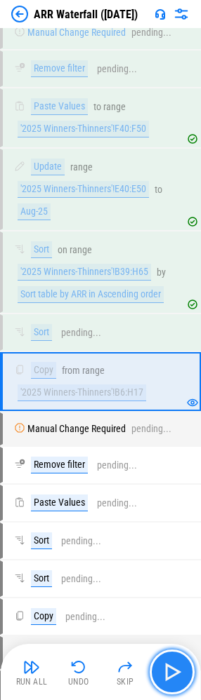
click at [175, 678] on img "button" at bounding box center [172, 671] width 22 height 22
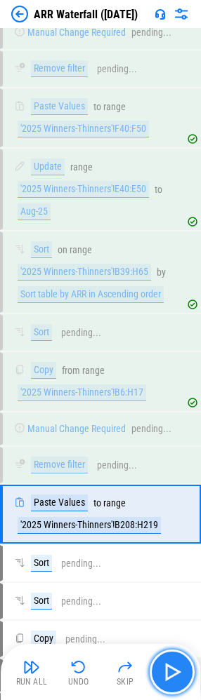
click at [175, 678] on img "button" at bounding box center [172, 671] width 22 height 22
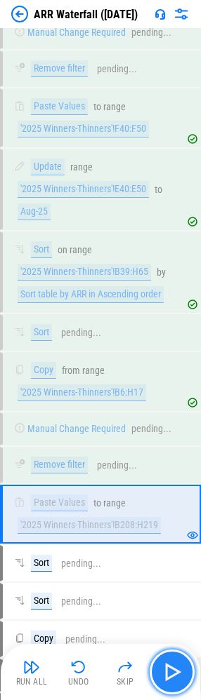
click at [175, 678] on img "button" at bounding box center [172, 671] width 22 height 22
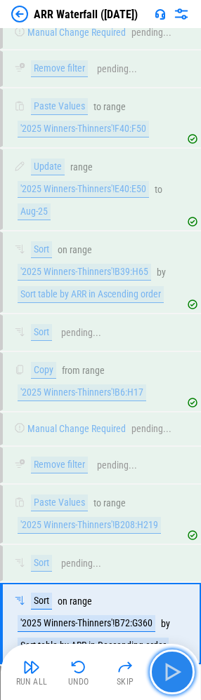
click at [175, 678] on img "button" at bounding box center [172, 671] width 22 height 22
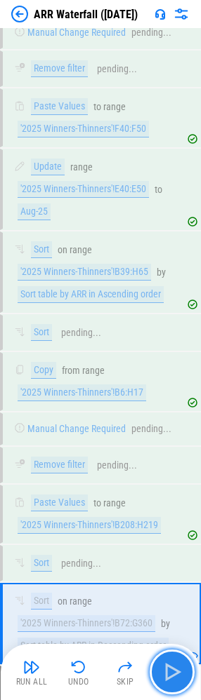
click at [179, 684] on button "button" at bounding box center [171, 671] width 45 height 45
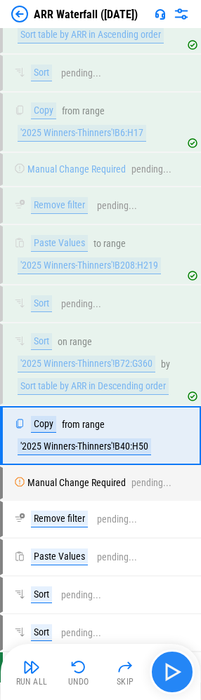
scroll to position [5710, 0]
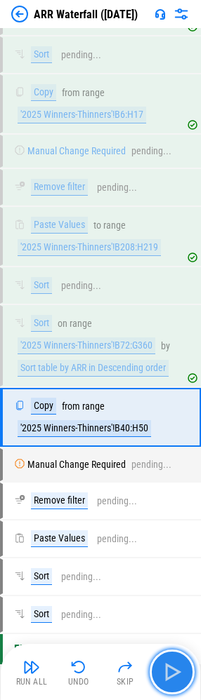
click at [179, 684] on button "button" at bounding box center [171, 671] width 45 height 45
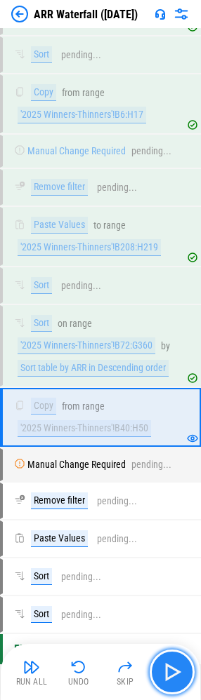
click at [167, 677] on img "button" at bounding box center [172, 671] width 22 height 22
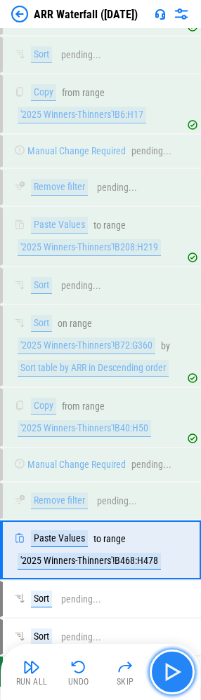
click at [171, 677] on img "button" at bounding box center [172, 671] width 22 height 22
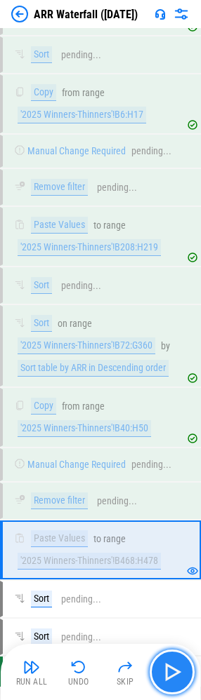
click at [171, 677] on img "button" at bounding box center [172, 671] width 22 height 22
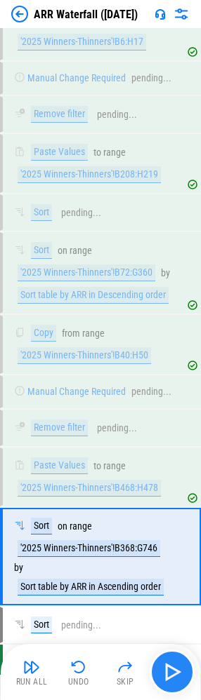
scroll to position [5793, 0]
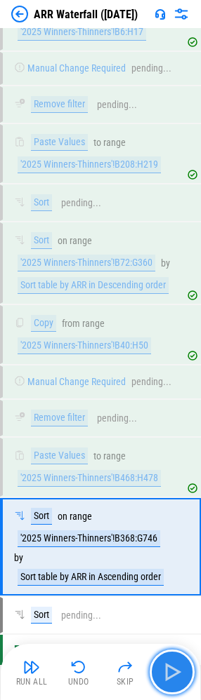
click at [171, 677] on img "button" at bounding box center [172, 671] width 22 height 22
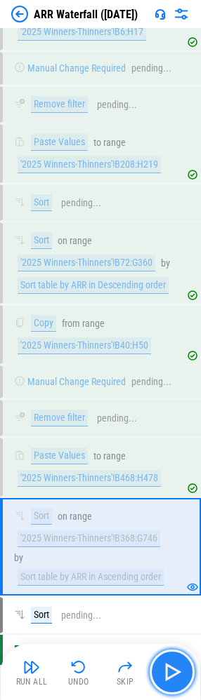
click at [171, 677] on img "button" at bounding box center [172, 671] width 22 height 22
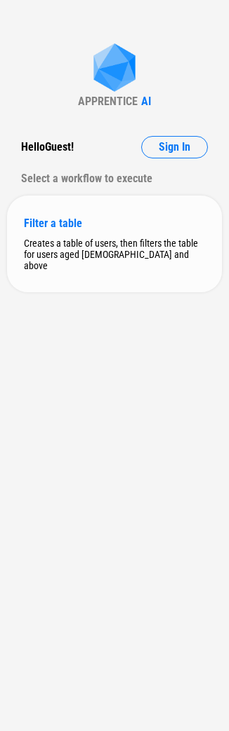
click at [56, 222] on div "Filter a table" at bounding box center [114, 223] width 181 height 13
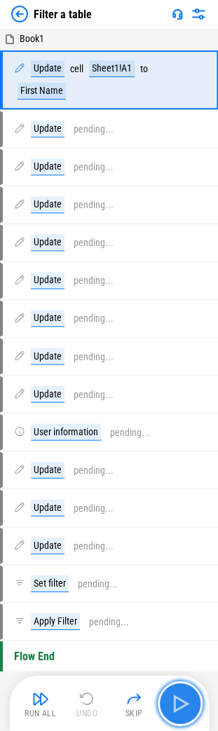
click at [175, 705] on img "button" at bounding box center [180, 703] width 22 height 22
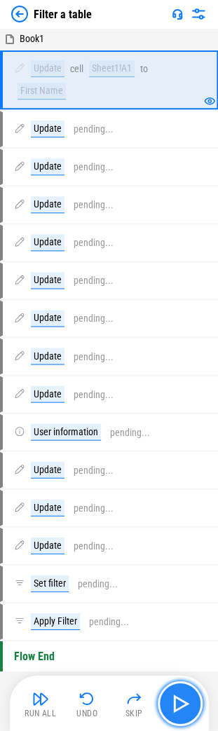
click at [180, 708] on img "button" at bounding box center [180, 703] width 22 height 22
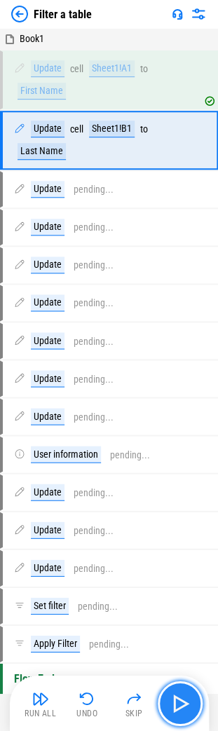
click at [180, 708] on img "button" at bounding box center [180, 703] width 22 height 22
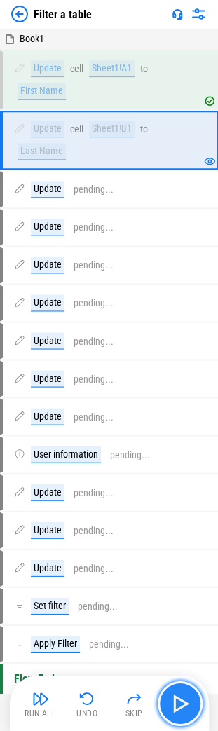
click at [180, 708] on img "button" at bounding box center [180, 703] width 22 height 22
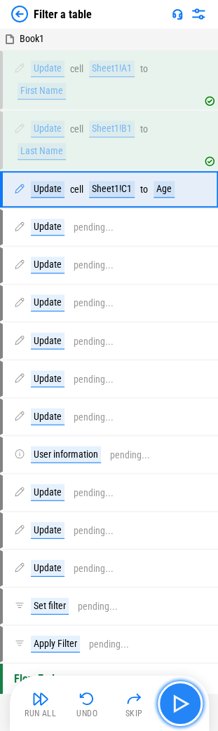
click at [180, 708] on img "button" at bounding box center [180, 703] width 22 height 22
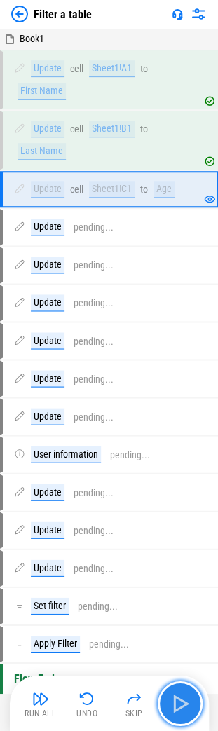
click at [180, 708] on img "button" at bounding box center [180, 703] width 22 height 22
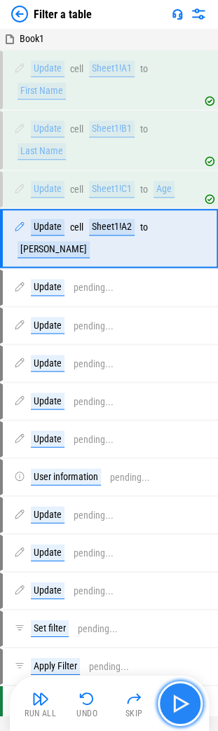
click at [180, 708] on img "button" at bounding box center [180, 703] width 22 height 22
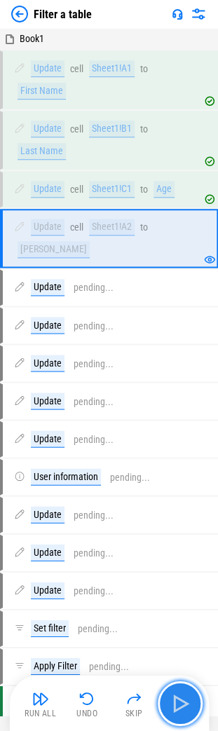
click at [180, 708] on img "button" at bounding box center [180, 703] width 22 height 22
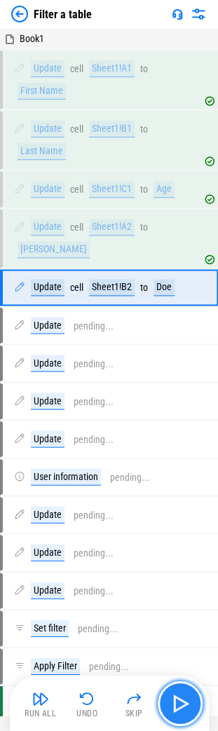
click at [180, 708] on img "button" at bounding box center [180, 703] width 22 height 22
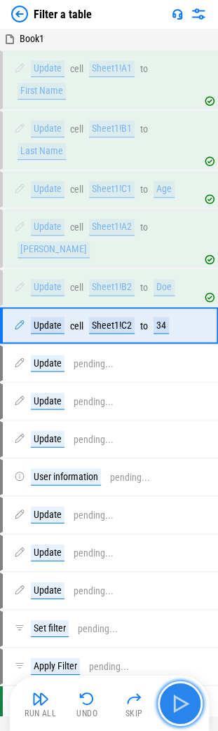
click at [180, 708] on img "button" at bounding box center [180, 703] width 22 height 22
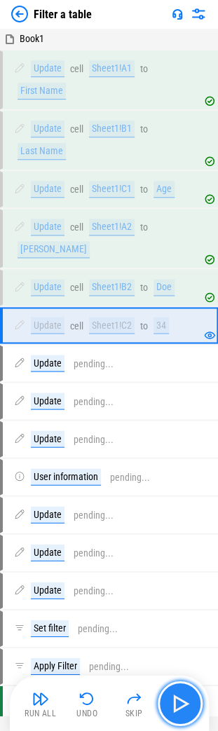
click at [180, 708] on img "button" at bounding box center [180, 703] width 22 height 22
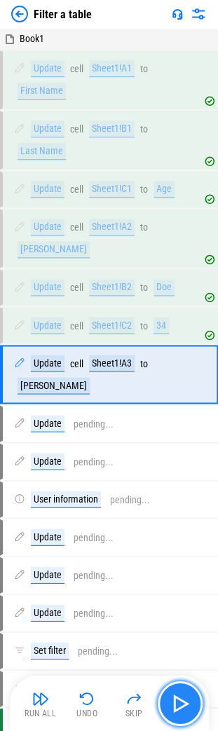
click at [180, 708] on img "button" at bounding box center [180, 703] width 22 height 22
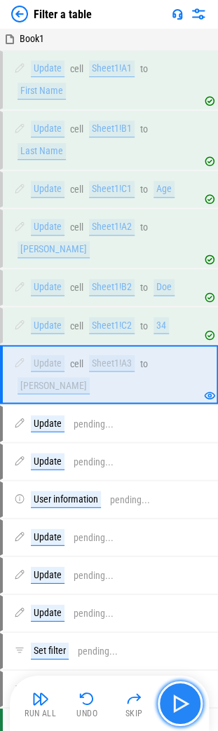
click at [180, 708] on img "button" at bounding box center [180, 703] width 22 height 22
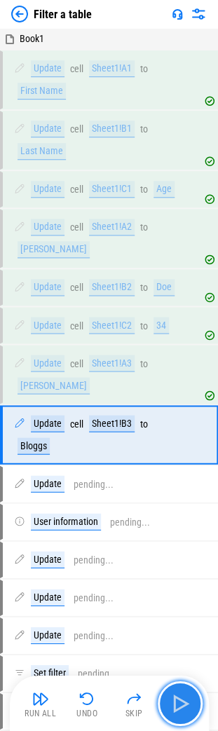
click at [180, 708] on img "button" at bounding box center [180, 703] width 22 height 22
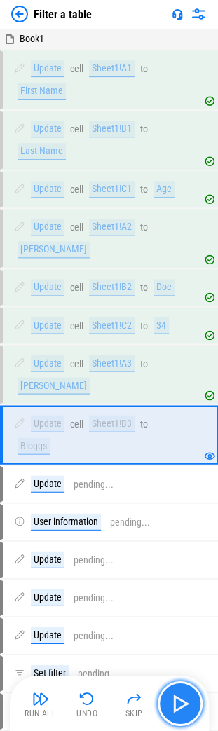
click at [183, 709] on img "button" at bounding box center [180, 703] width 22 height 22
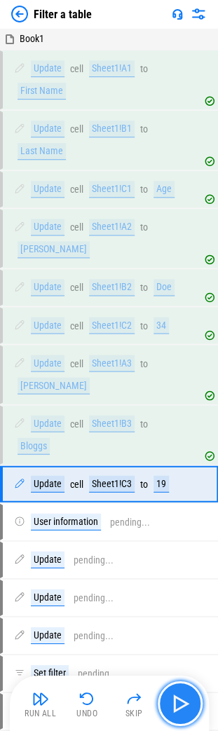
click at [183, 709] on img "button" at bounding box center [180, 703] width 22 height 22
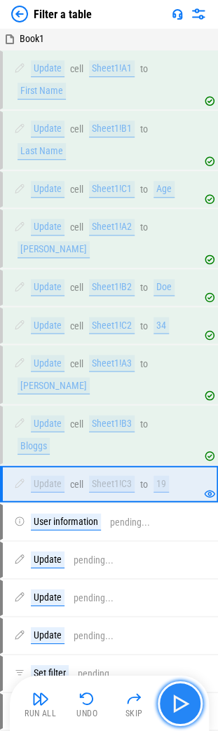
click at [183, 709] on img "button" at bounding box center [180, 703] width 22 height 22
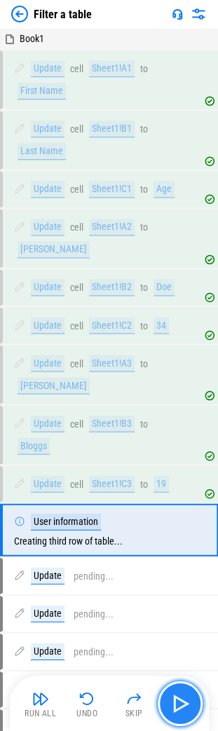
click at [183, 709] on img "button" at bounding box center [180, 703] width 22 height 22
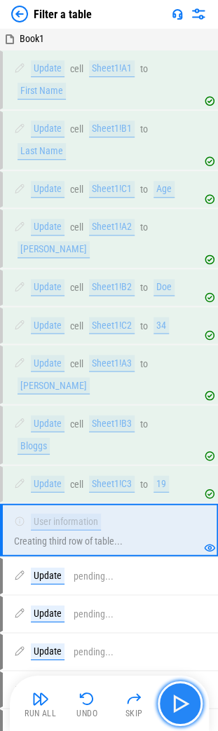
click at [183, 709] on img "button" at bounding box center [180, 703] width 22 height 22
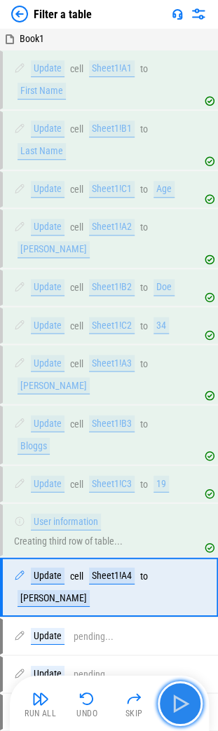
click at [183, 709] on img "button" at bounding box center [180, 703] width 22 height 22
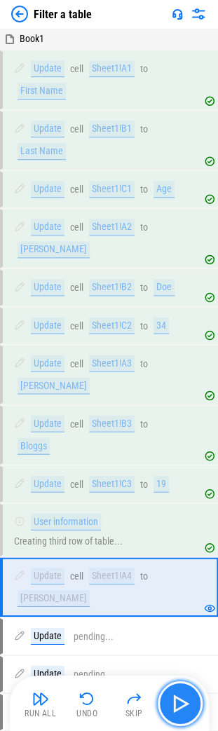
click at [183, 709] on img "button" at bounding box center [180, 703] width 22 height 22
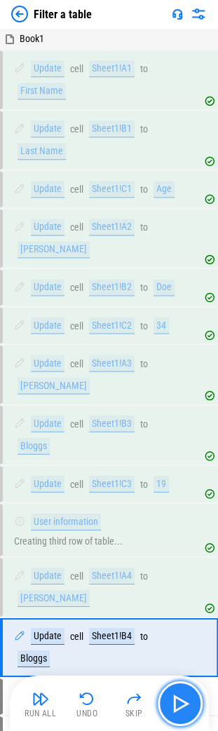
click at [183, 709] on img "button" at bounding box center [180, 703] width 22 height 22
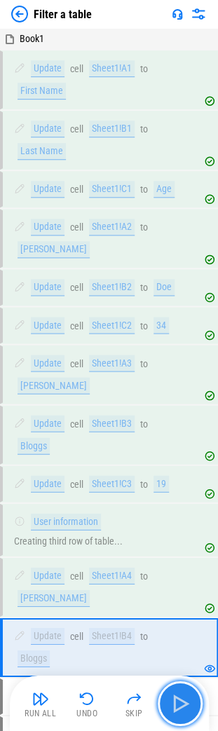
click at [183, 709] on img "button" at bounding box center [180, 703] width 22 height 22
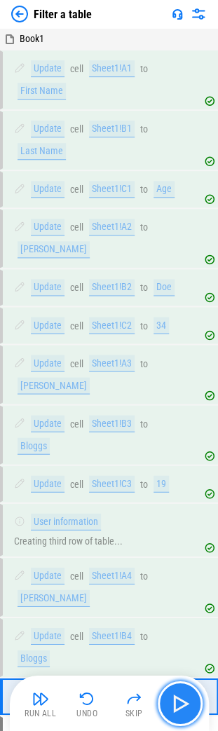
click at [183, 709] on img "button" at bounding box center [180, 703] width 22 height 22
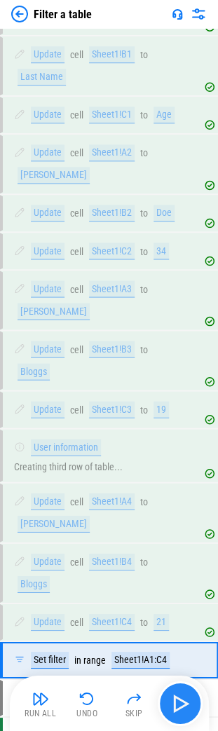
scroll to position [88, 0]
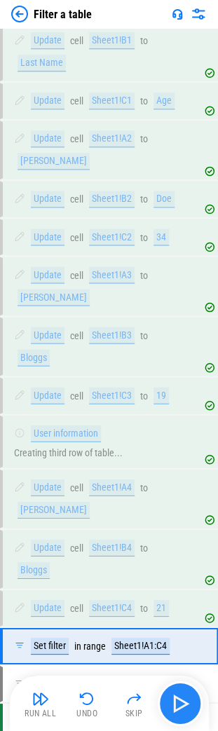
click at [183, 709] on img "button" at bounding box center [180, 703] width 22 height 22
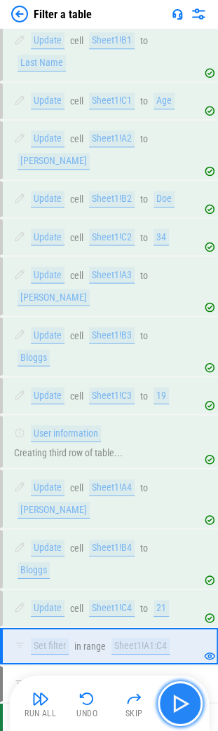
click at [183, 709] on img "button" at bounding box center [180, 703] width 22 height 22
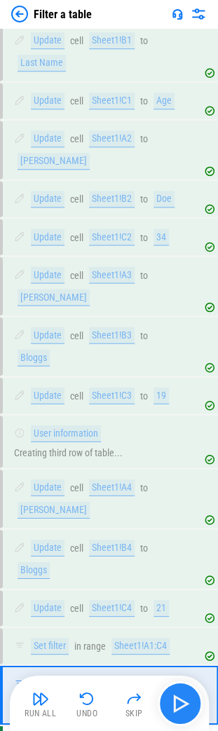
click at [183, 709] on img "button" at bounding box center [180, 703] width 22 height 22
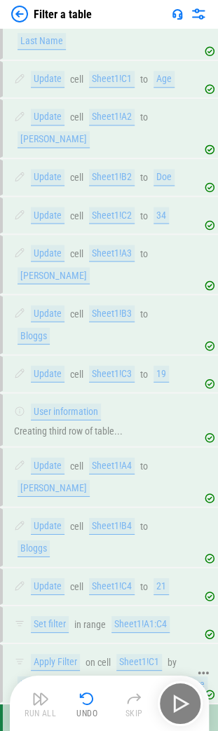
scroll to position [111, 0]
click at [85, 710] on div "Undo" at bounding box center [86, 713] width 21 height 8
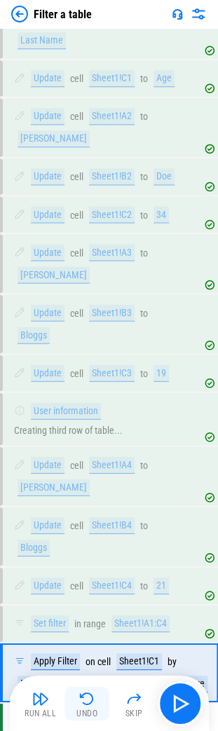
click at [87, 710] on div "Undo" at bounding box center [86, 713] width 21 height 8
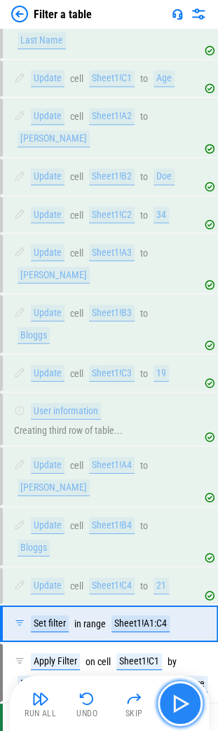
click at [184, 701] on img "button" at bounding box center [180, 703] width 22 height 22
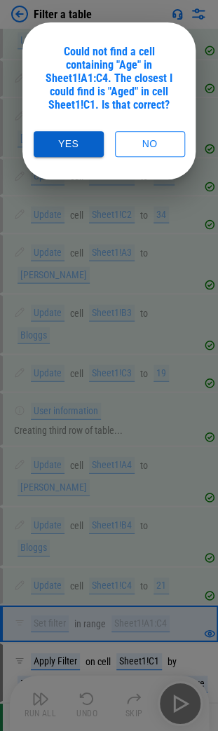
click at [67, 149] on button "Yes" at bounding box center [69, 144] width 70 height 26
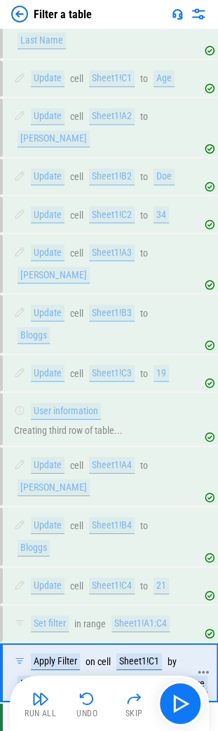
click at [202, 665] on icon at bounding box center [203, 671] width 13 height 13
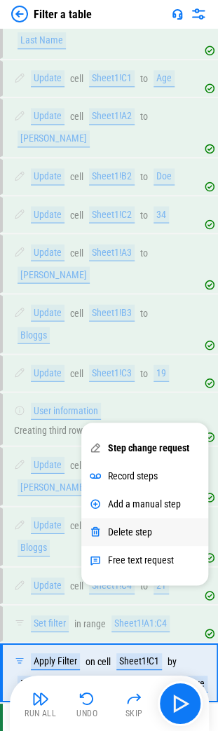
click at [167, 534] on div "Delete step" at bounding box center [144, 531] width 127 height 28
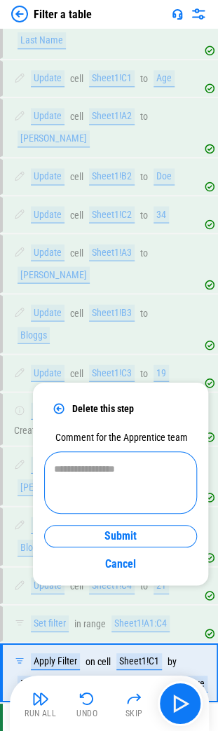
click at [102, 487] on textarea at bounding box center [120, 482] width 133 height 39
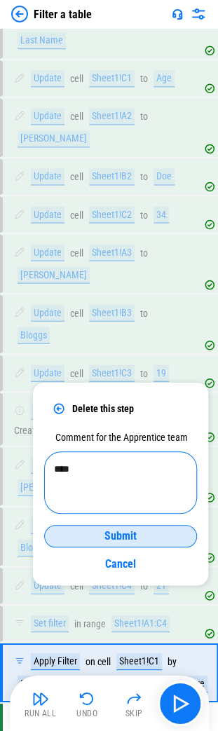
type textarea "****"
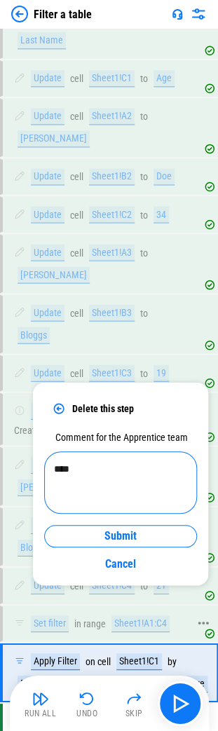
click at [151, 540] on div "Submit" at bounding box center [121, 535] width 118 height 11
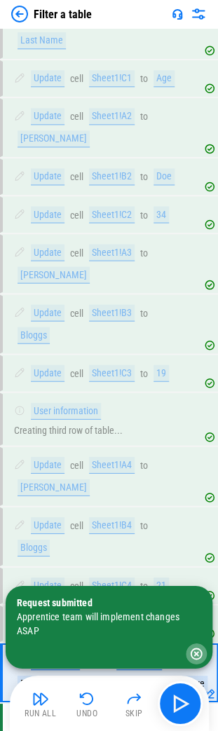
click at [197, 659] on icon "button" at bounding box center [196, 653] width 14 height 14
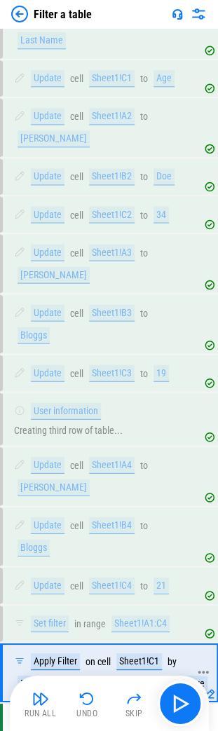
click at [210, 688] on icon at bounding box center [209, 693] width 11 height 11
click at [205, 665] on icon at bounding box center [203, 671] width 13 height 13
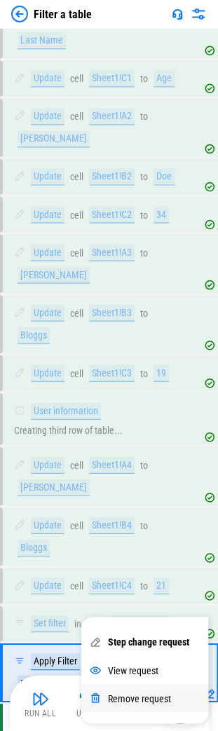
click at [153, 695] on div "Remove request" at bounding box center [139, 697] width 63 height 11
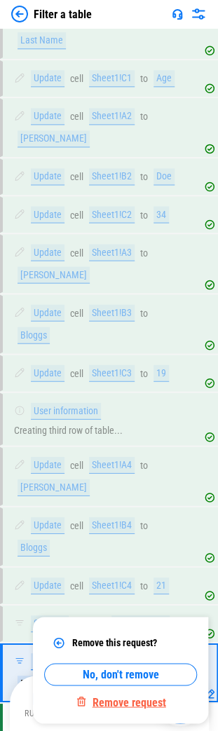
click at [136, 703] on div "Remove request" at bounding box center [130, 701] width 74 height 13
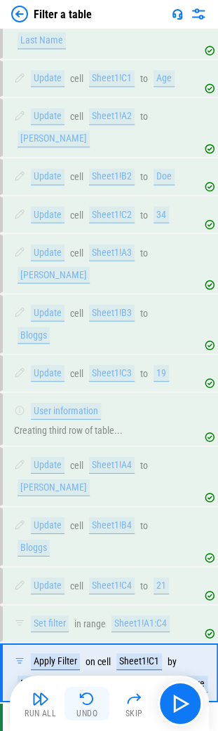
click at [88, 704] on img "button" at bounding box center [87, 698] width 17 height 17
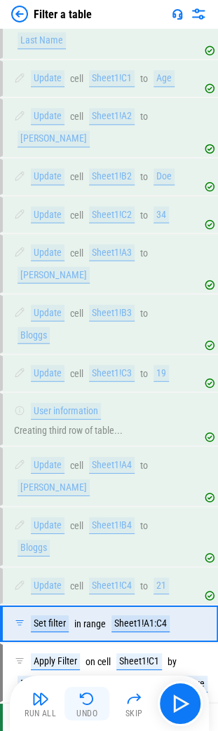
click at [88, 704] on img "button" at bounding box center [87, 698] width 17 height 17
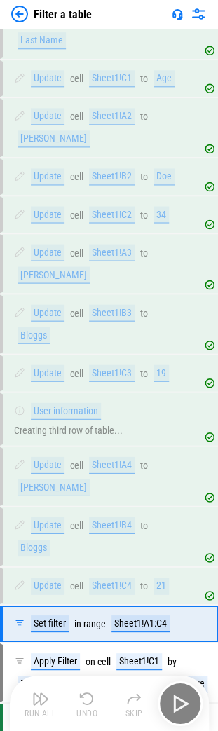
click at [88, 704] on img "button" at bounding box center [87, 698] width 17 height 17
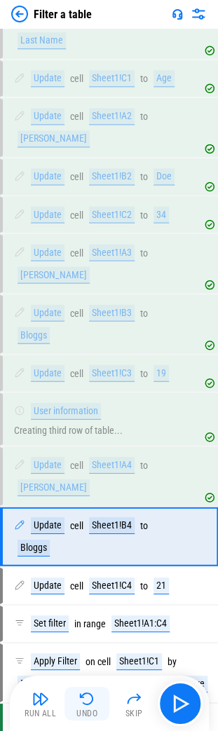
click at [88, 704] on img "button" at bounding box center [87, 698] width 17 height 17
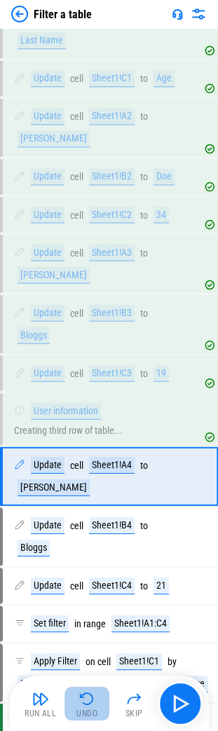
click at [88, 704] on img "button" at bounding box center [87, 698] width 17 height 17
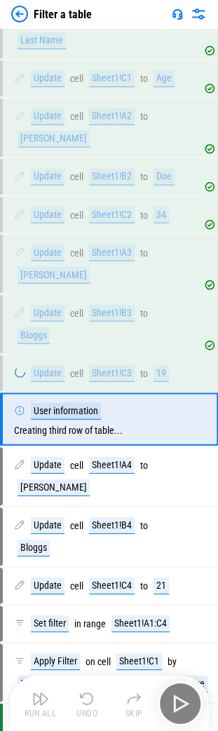
click at [88, 704] on img "button" at bounding box center [87, 698] width 17 height 17
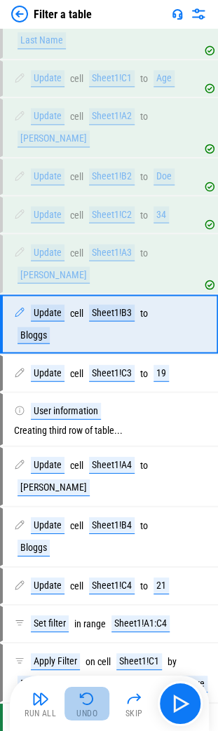
click at [88, 704] on img "button" at bounding box center [87, 698] width 17 height 17
click at [88, 704] on div "Run All Undo Skip" at bounding box center [110, 703] width 185 height 45
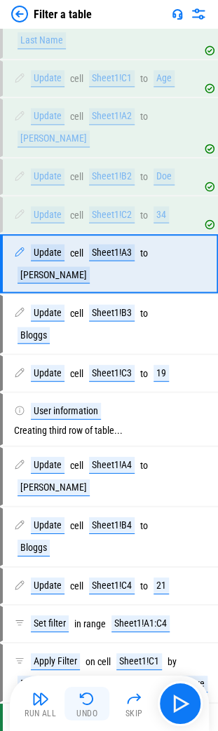
click at [88, 704] on img "button" at bounding box center [87, 698] width 17 height 17
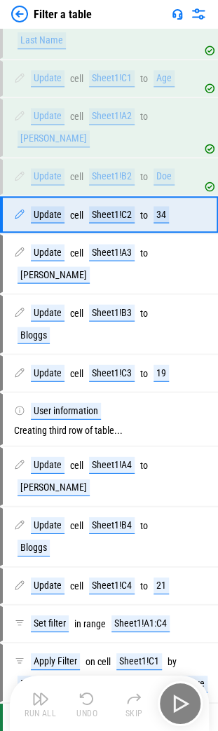
click at [88, 704] on div "Run All Undo Skip" at bounding box center [110, 703] width 185 height 45
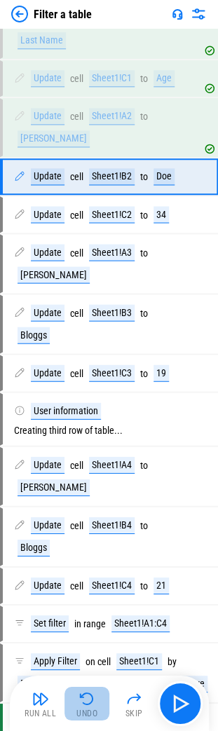
click at [88, 704] on img "button" at bounding box center [87, 698] width 17 height 17
click at [88, 704] on div "Run All Undo Skip" at bounding box center [110, 703] width 185 height 45
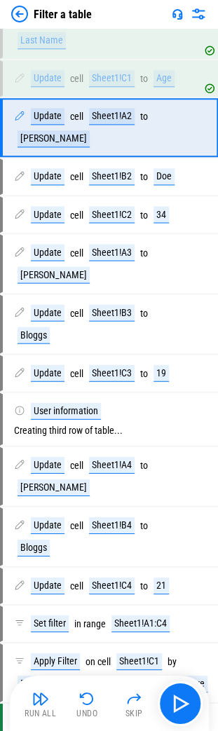
click at [88, 704] on img "button" at bounding box center [87, 698] width 17 height 17
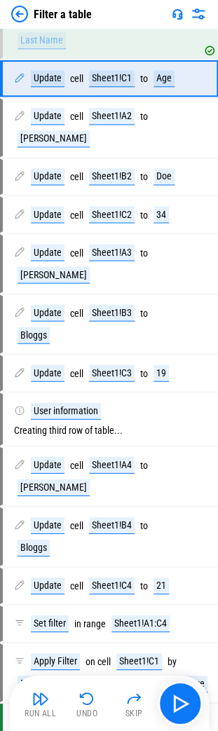
click at [88, 704] on div "Run All Undo Skip" at bounding box center [110, 703] width 185 height 45
click at [88, 704] on img "button" at bounding box center [87, 698] width 17 height 17
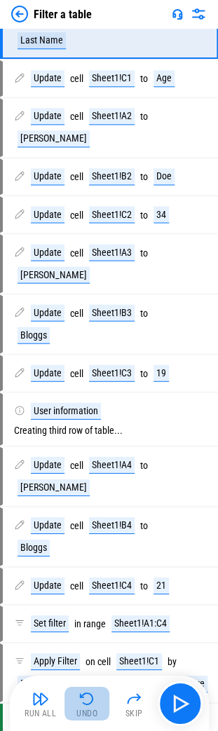
click at [88, 704] on img "button" at bounding box center [87, 698] width 17 height 17
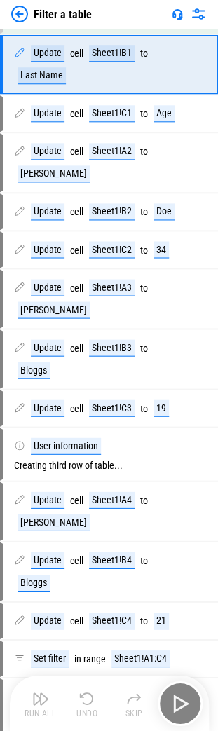
click at [88, 704] on div "Run All Undo Skip" at bounding box center [110, 703] width 185 height 45
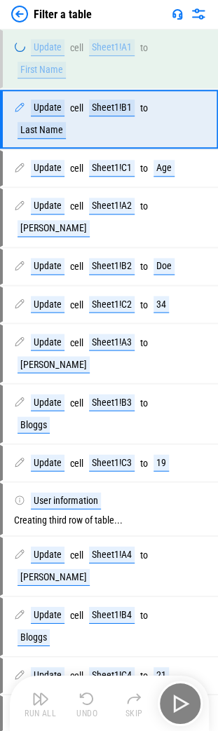
click at [88, 704] on div "Run All Undo Skip" at bounding box center [110, 703] width 185 height 45
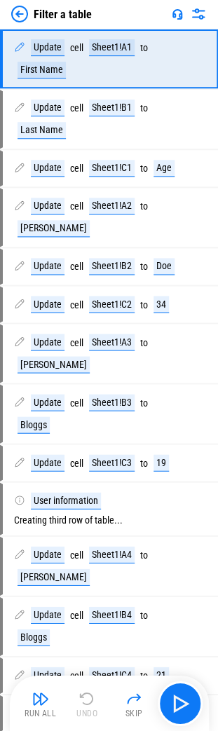
scroll to position [0, 0]
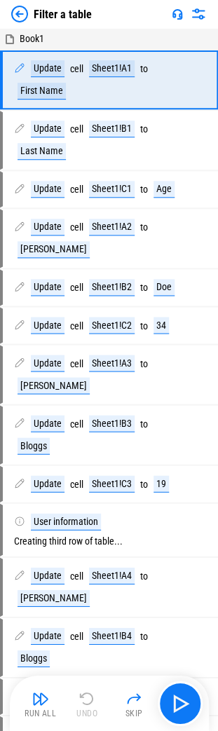
click at [88, 704] on div "Run All Undo Skip" at bounding box center [110, 703] width 185 height 45
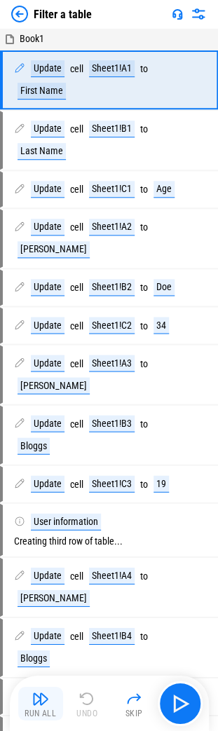
click at [49, 709] on div "Run All" at bounding box center [41, 713] width 32 height 8
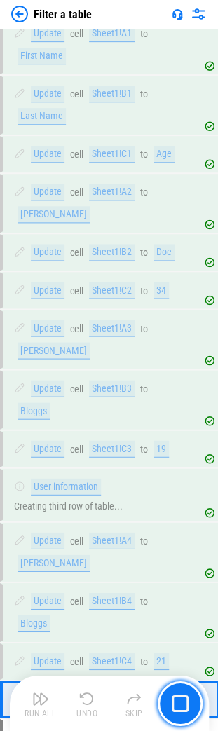
scroll to position [111, 0]
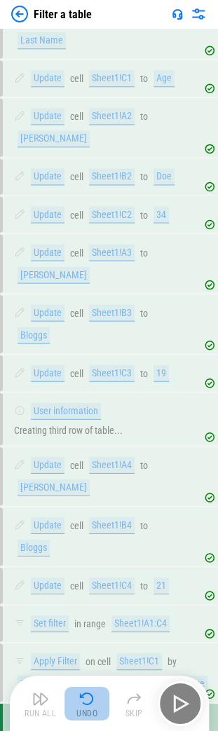
click at [79, 705] on img "button" at bounding box center [87, 698] width 17 height 17
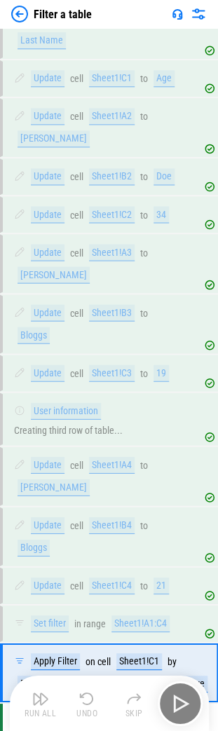
click at [79, 705] on div "Run All Undo Skip" at bounding box center [110, 703] width 185 height 45
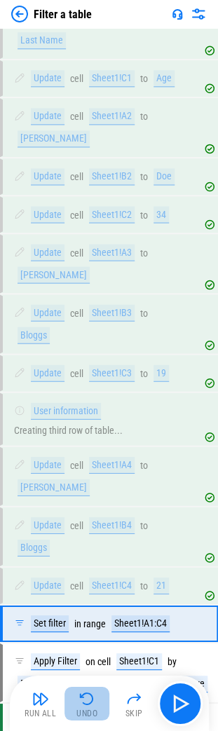
click at [79, 705] on img "button" at bounding box center [87, 698] width 17 height 17
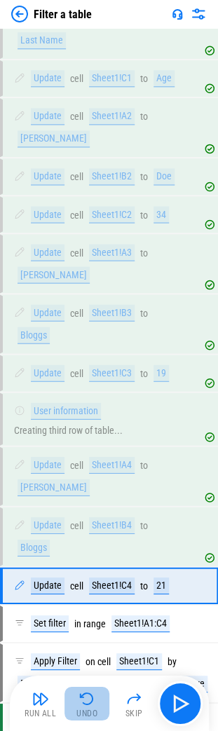
click at [79, 705] on img "button" at bounding box center [87, 698] width 17 height 17
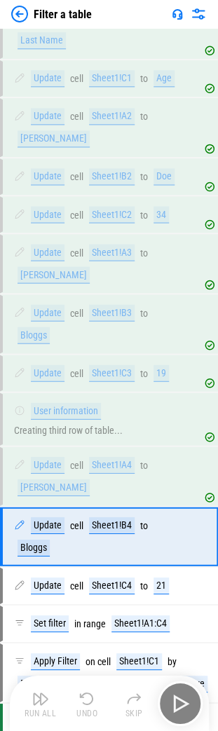
click at [79, 705] on img "button" at bounding box center [87, 698] width 17 height 17
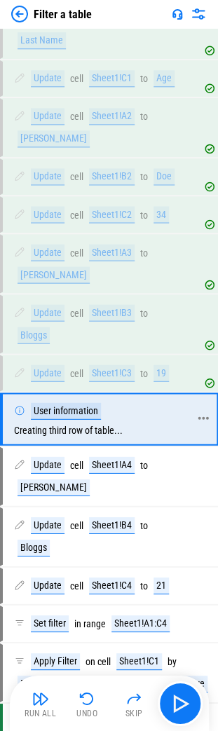
click at [201, 412] on icon at bounding box center [203, 418] width 13 height 13
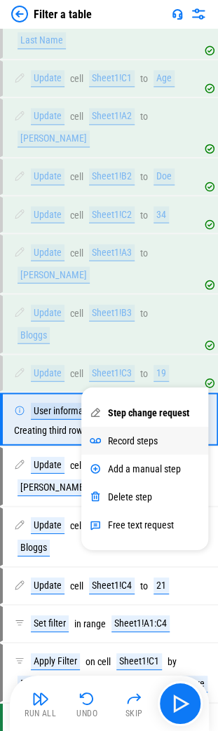
click at [140, 439] on div "Record steps" at bounding box center [133, 440] width 50 height 11
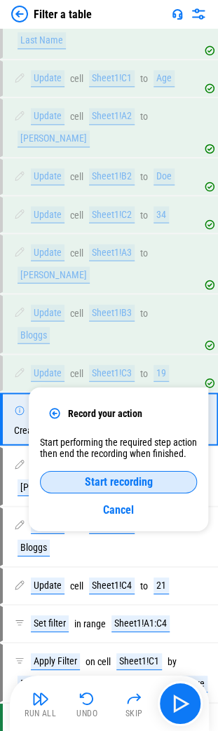
click at [142, 478] on span "Start recording" at bounding box center [119, 481] width 68 height 11
click at [94, 483] on span "End recording" at bounding box center [119, 481] width 62 height 11
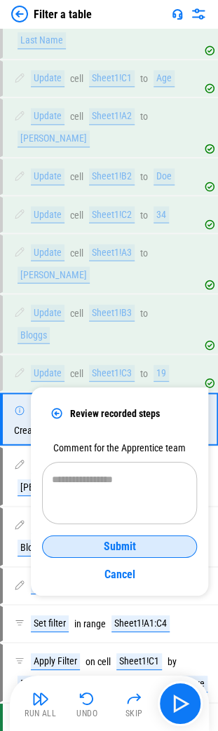
click at [94, 483] on textarea at bounding box center [119, 492] width 135 height 39
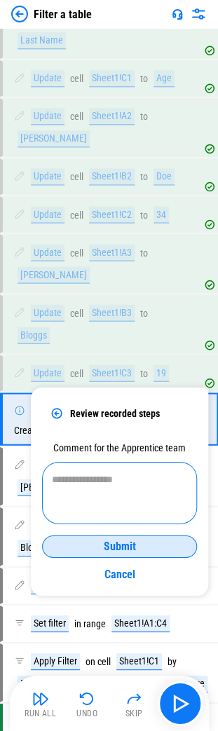
type textarea "*"
type textarea "********"
click at [141, 543] on div "Submit" at bounding box center [120, 546] width 120 height 11
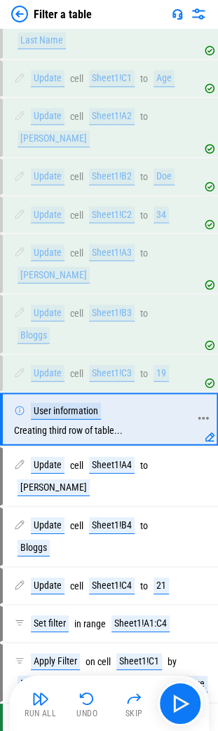
click at [203, 416] on icon at bounding box center [203, 417] width 11 height 3
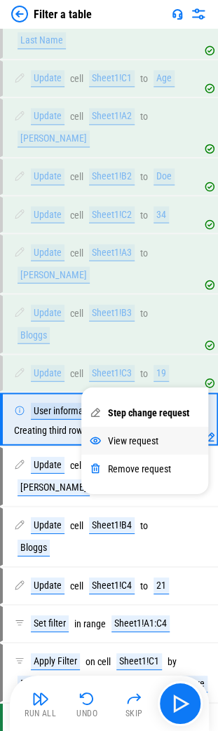
click at [137, 440] on div "View request" at bounding box center [133, 440] width 50 height 11
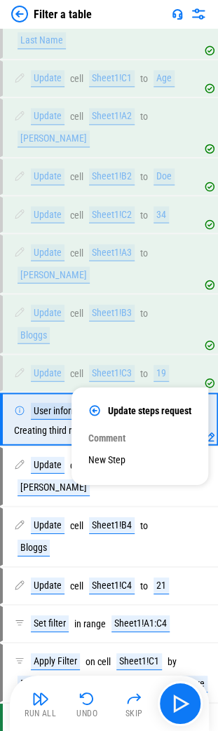
click at [97, 412] on icon at bounding box center [94, 410] width 13 height 13
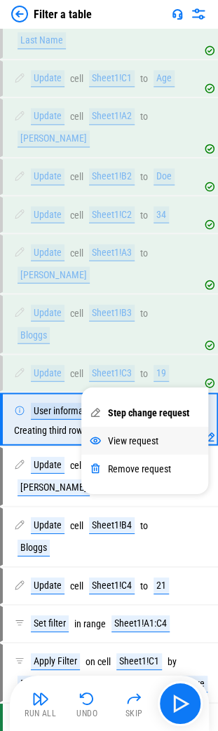
click at [157, 440] on div "View request" at bounding box center [133, 440] width 50 height 11
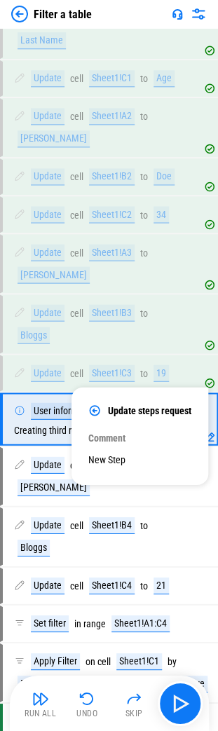
click at [95, 412] on icon at bounding box center [94, 410] width 13 height 13
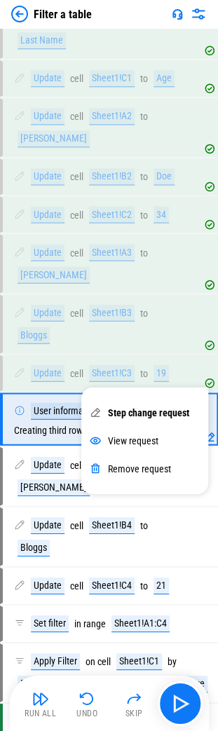
click at [140, 377] on div "Step change request View request Remove request" at bounding box center [145, 436] width 130 height 118
click at [81, 368] on div "cell" at bounding box center [76, 373] width 13 height 11
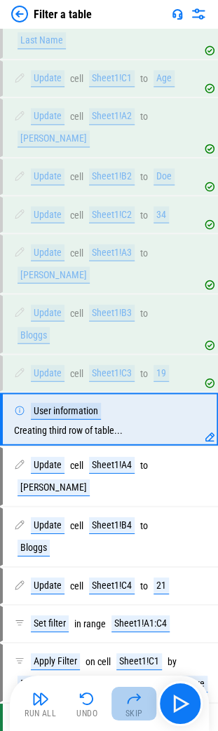
click at [128, 705] on img "button" at bounding box center [133, 698] width 17 height 17
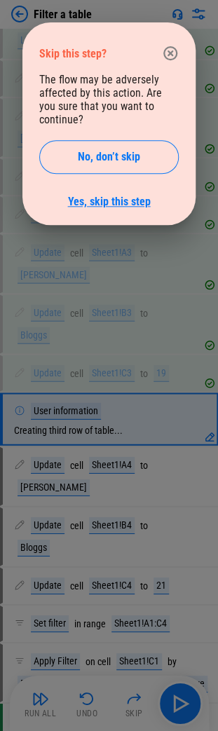
click at [88, 195] on link "Yes, skip this step" at bounding box center [109, 201] width 83 height 13
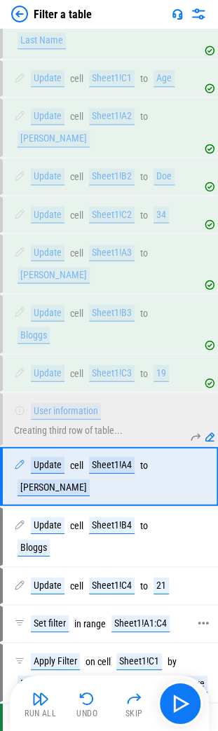
click at [84, 606] on div "Set filter in range Sheet1!A1:C4" at bounding box center [103, 623] width 200 height 34
click at [88, 615] on div "Set filter in range Sheet1!A1:C4" at bounding box center [93, 623] width 159 height 17
click at [182, 698] on img "button" at bounding box center [180, 703] width 22 height 22
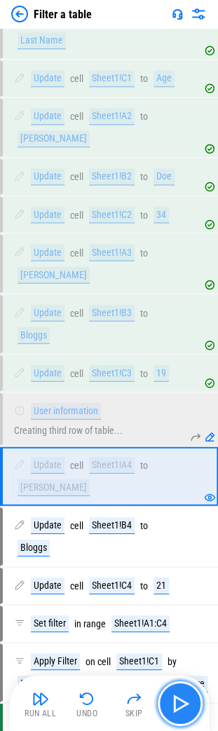
click at [182, 698] on img "button" at bounding box center [180, 703] width 22 height 22
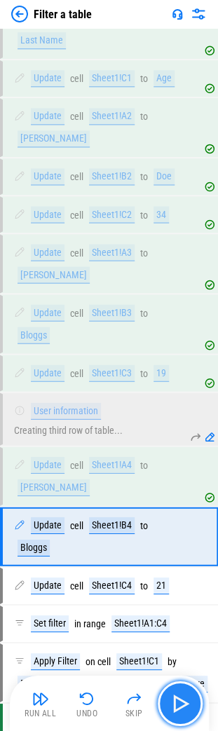
click at [181, 698] on img "button" at bounding box center [180, 703] width 22 height 22
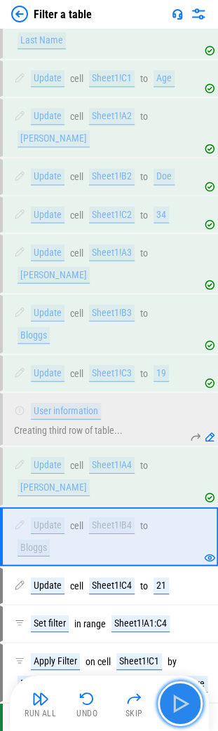
click at [181, 698] on img "button" at bounding box center [180, 703] width 22 height 22
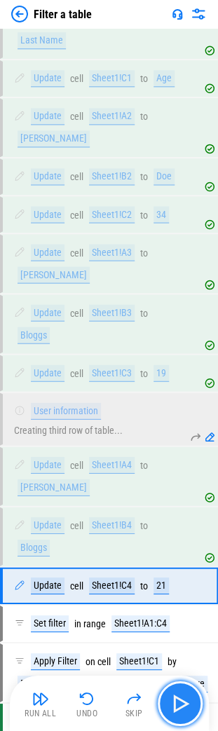
click at [181, 698] on img "button" at bounding box center [180, 703] width 22 height 22
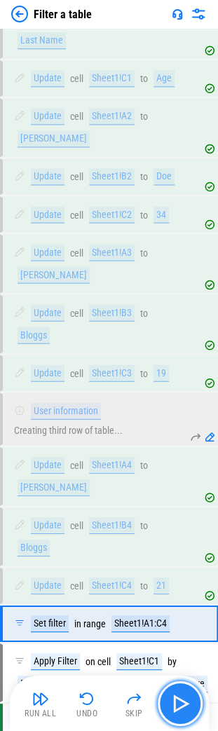
click at [181, 707] on img "button" at bounding box center [180, 703] width 22 height 22
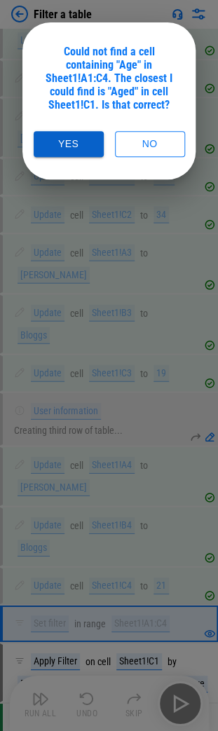
click at [88, 144] on button "Yes" at bounding box center [69, 144] width 70 height 26
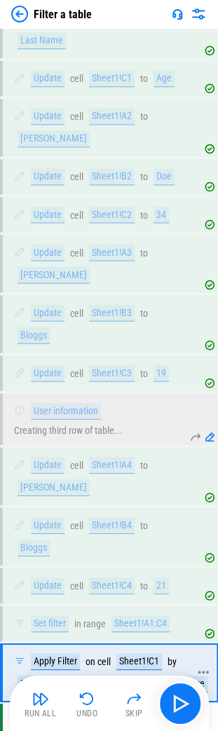
click at [205, 665] on icon at bounding box center [203, 671] width 13 height 13
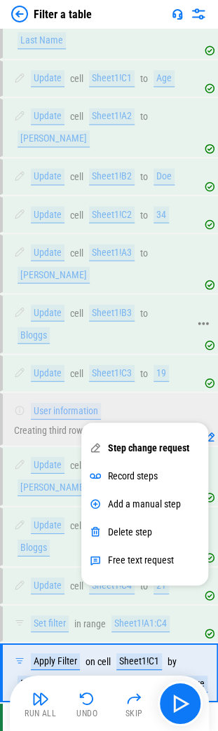
click at [88, 304] on div "Update cell Sheet1!B3 to Bloggs" at bounding box center [101, 323] width 175 height 39
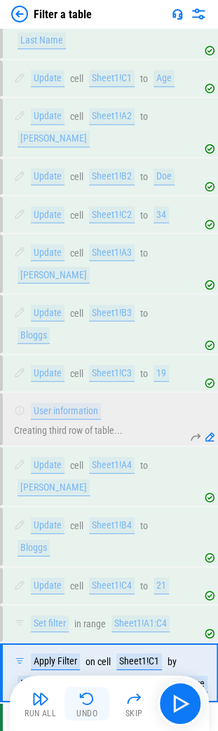
click at [91, 700] on img "button" at bounding box center [87, 698] width 17 height 17
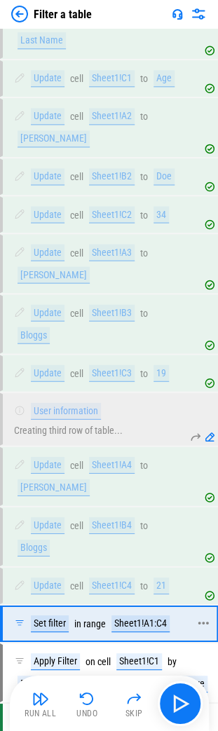
click at [204, 621] on icon at bounding box center [203, 622] width 11 height 3
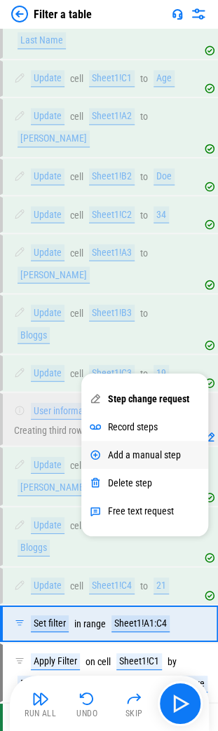
click at [140, 459] on div "Add a manual step" at bounding box center [144, 454] width 73 height 11
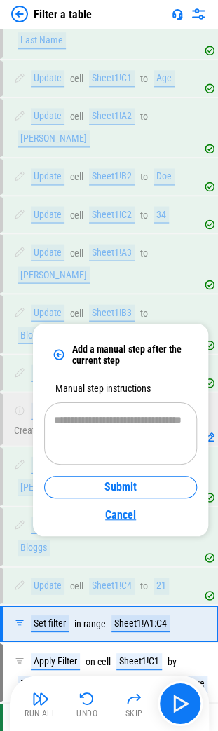
click at [138, 515] on link "Cancel" at bounding box center [120, 513] width 153 height 21
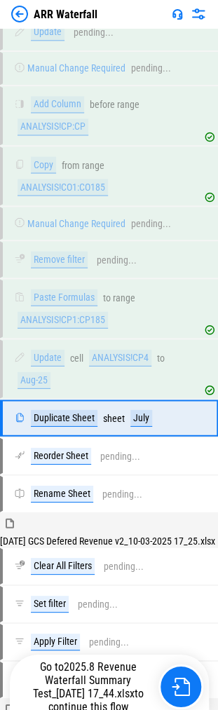
scroll to position [1526, 0]
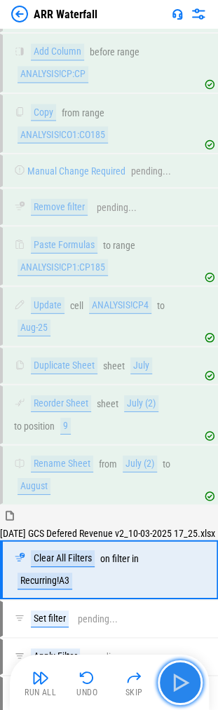
click at [177, 677] on img "button" at bounding box center [180, 682] width 22 height 22
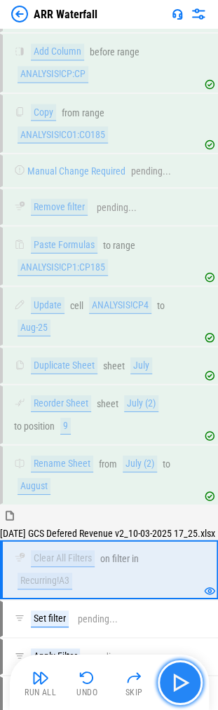
click at [179, 685] on img "button" at bounding box center [180, 682] width 22 height 22
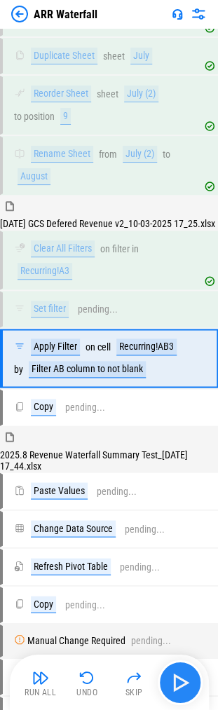
scroll to position [1838, 0]
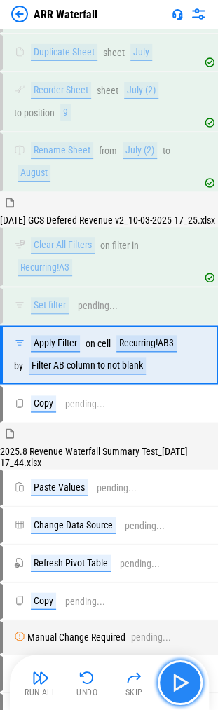
click at [179, 685] on img "button" at bounding box center [180, 682] width 22 height 22
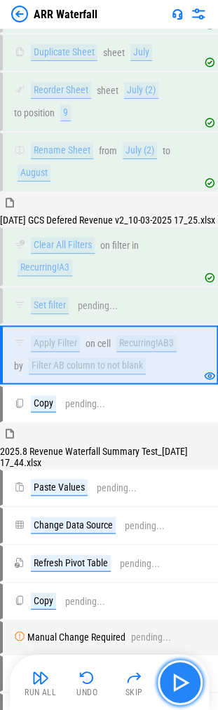
click at [179, 685] on img "button" at bounding box center [180, 682] width 22 height 22
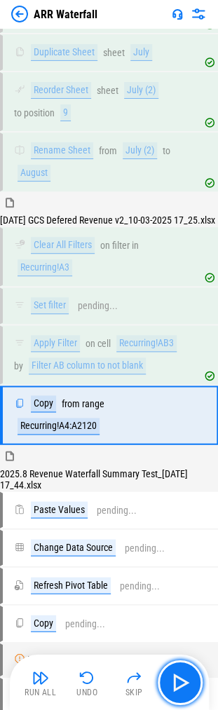
click at [179, 685] on img "button" at bounding box center [180, 682] width 22 height 22
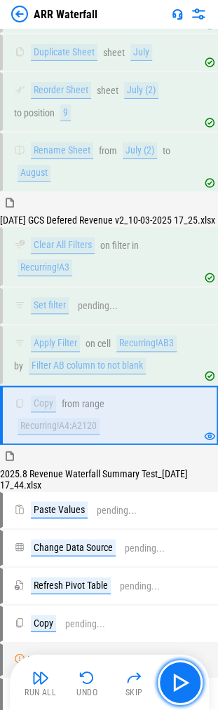
click at [179, 685] on img "button" at bounding box center [180, 682] width 22 height 22
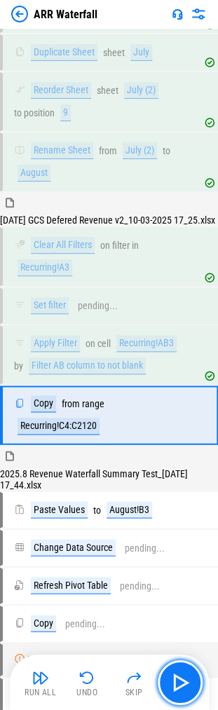
click at [179, 685] on img "button" at bounding box center [180, 682] width 22 height 22
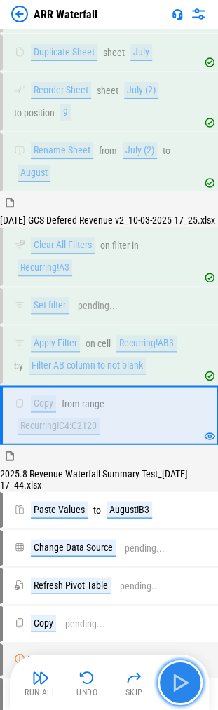
click at [188, 687] on img "button" at bounding box center [180, 682] width 22 height 22
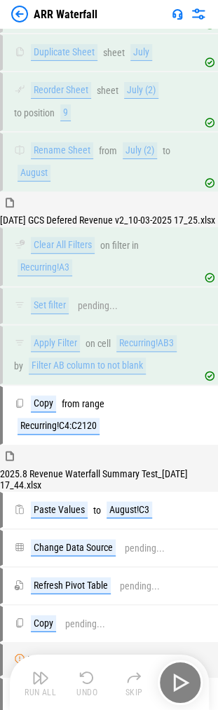
click at [188, 687] on div "Run All Undo Skip" at bounding box center [110, 682] width 185 height 45
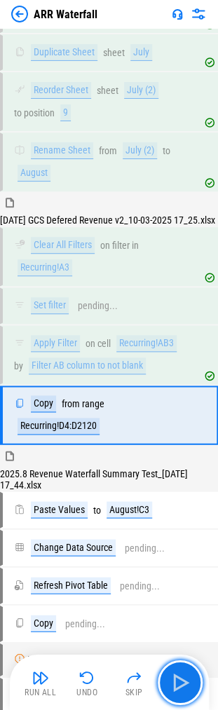
click at [188, 687] on img "button" at bounding box center [180, 682] width 22 height 22
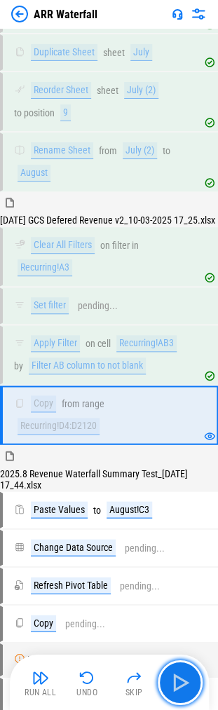
click at [188, 687] on img "button" at bounding box center [180, 682] width 22 height 22
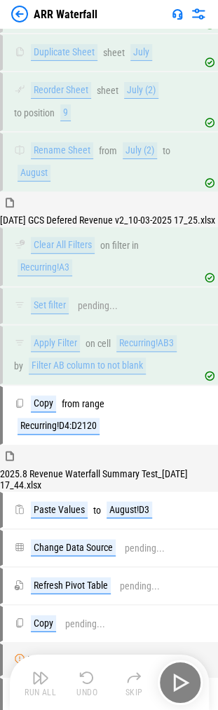
click at [188, 687] on div "Run All Undo Skip" at bounding box center [110, 682] width 185 height 45
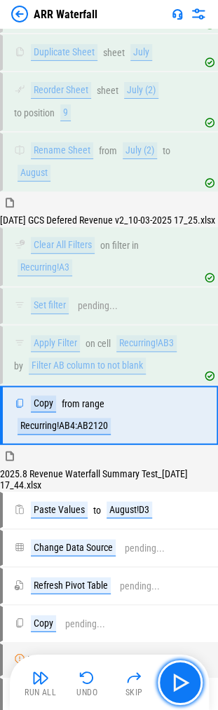
click at [188, 687] on img "button" at bounding box center [180, 682] width 22 height 22
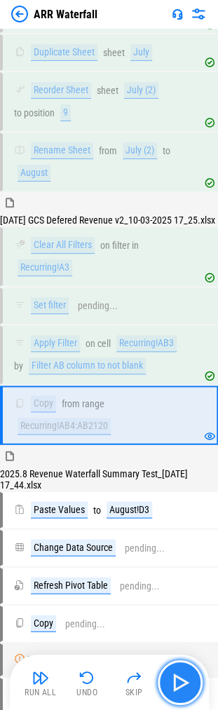
click at [188, 686] on img "button" at bounding box center [180, 682] width 22 height 22
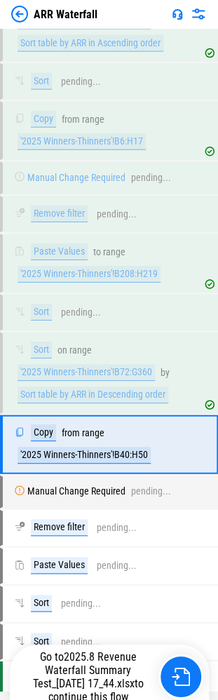
scroll to position [5611, 0]
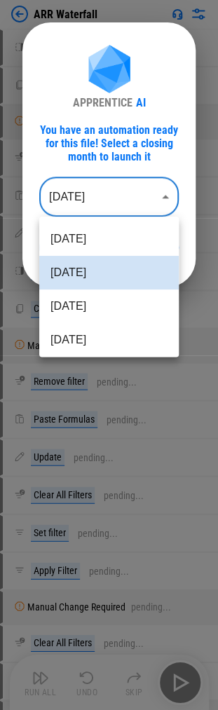
click at [154, 200] on body "ARR Waterfall Add Columns pending... Copy pending... Manual Change Required pen…" at bounding box center [109, 355] width 218 height 710
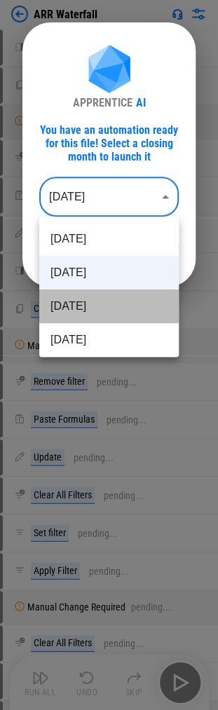
click at [112, 308] on li "[DATE]" at bounding box center [109, 307] width 140 height 34
type input "********"
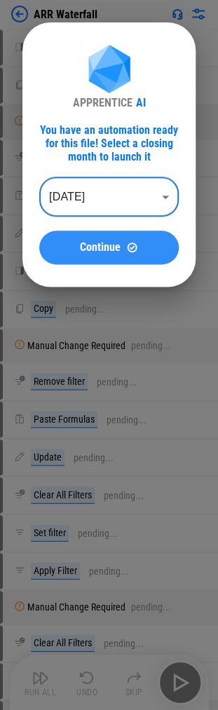
click at [107, 245] on span "Continue" at bounding box center [100, 247] width 41 height 11
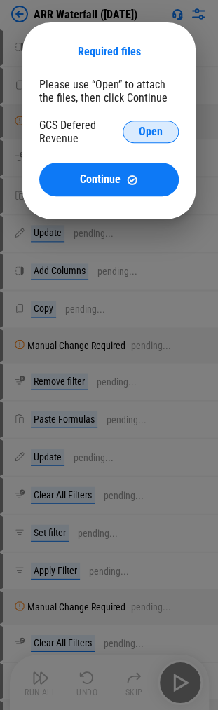
click at [138, 133] on button "Open" at bounding box center [151, 132] width 56 height 22
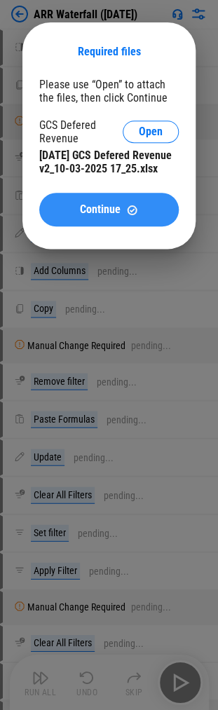
click at [102, 215] on span "Continue" at bounding box center [100, 209] width 41 height 11
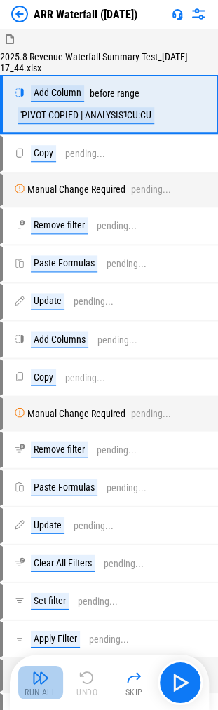
click at [35, 694] on div "Run All" at bounding box center [41, 692] width 32 height 8
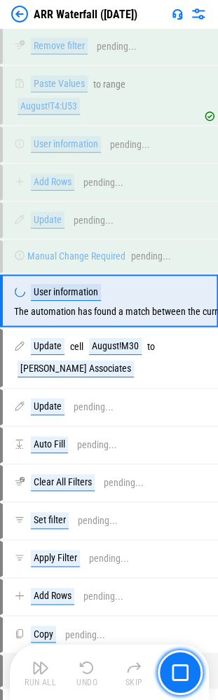
scroll to position [2997, 0]
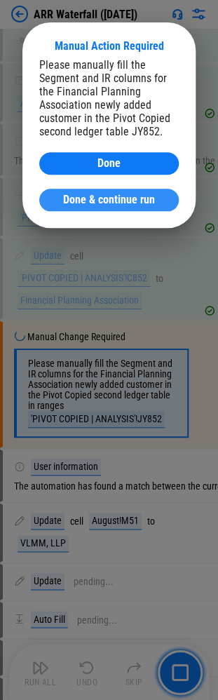
click at [130, 205] on span "Done & continue run" at bounding box center [109, 199] width 92 height 11
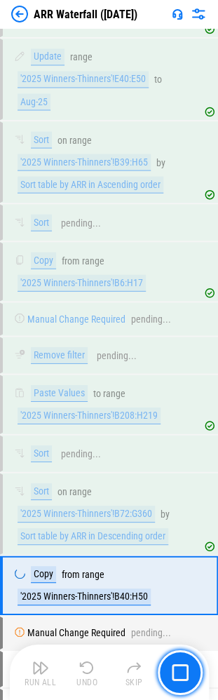
scroll to position [5633, 0]
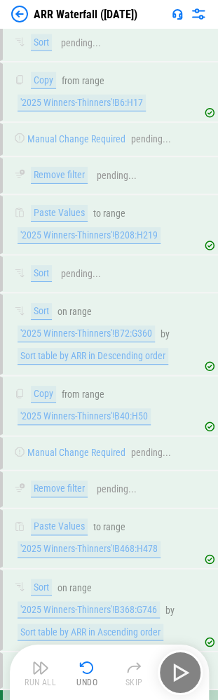
click at [15, 7] on img at bounding box center [19, 14] width 17 height 17
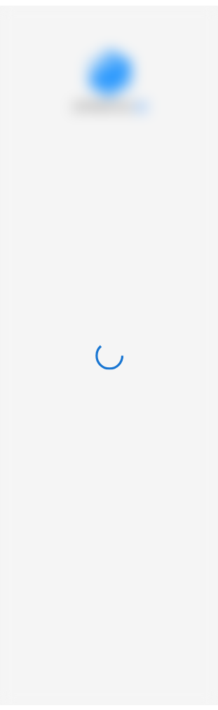
scroll to position [0, 0]
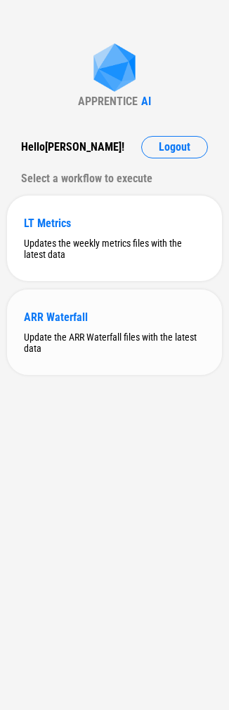
click at [114, 344] on div "Update the ARR Waterfall files with the latest data" at bounding box center [114, 343] width 181 height 22
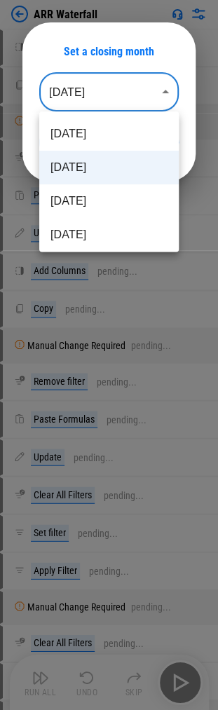
click at [165, 98] on body "ARR Waterfall Add Columns pending... Copy pending... Manual Change Required pen…" at bounding box center [109, 355] width 218 height 710
click at [102, 191] on li "Aug 2025" at bounding box center [109, 201] width 140 height 34
type input "********"
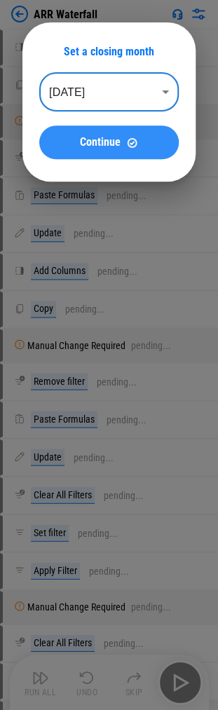
click at [121, 151] on button "Continue" at bounding box center [109, 142] width 140 height 34
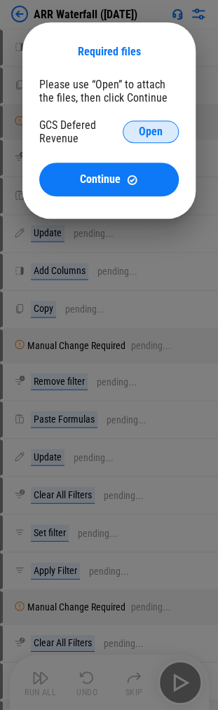
click at [158, 125] on button "Open" at bounding box center [151, 132] width 56 height 22
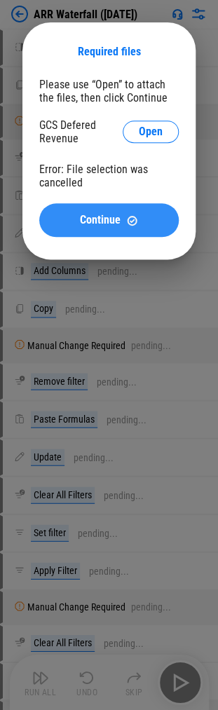
click at [93, 226] on span "Continue" at bounding box center [100, 220] width 41 height 11
click at [99, 231] on button "Continue" at bounding box center [109, 220] width 140 height 34
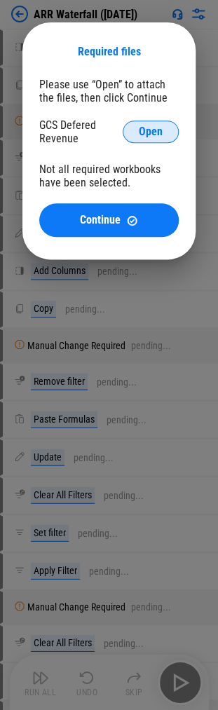
click at [151, 133] on span "Open" at bounding box center [151, 131] width 24 height 11
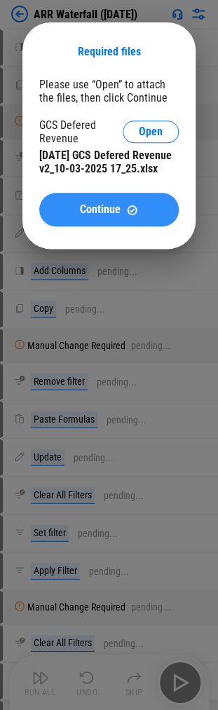
click at [81, 226] on button "Continue" at bounding box center [109, 210] width 140 height 34
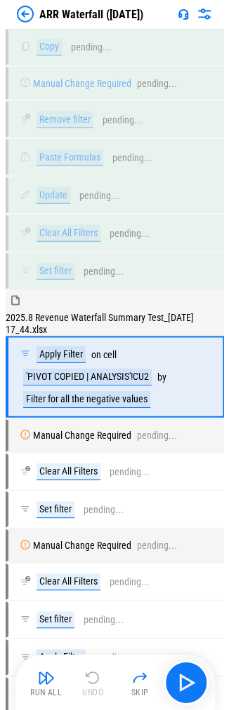
scroll to position [282, 0]
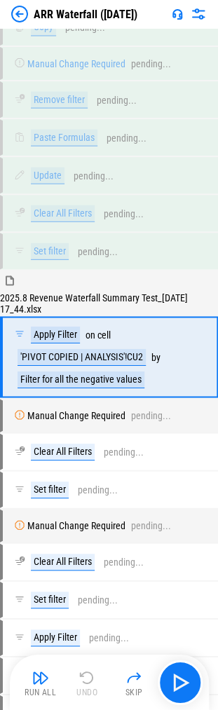
click at [198, 14] on img at bounding box center [198, 14] width 17 height 17
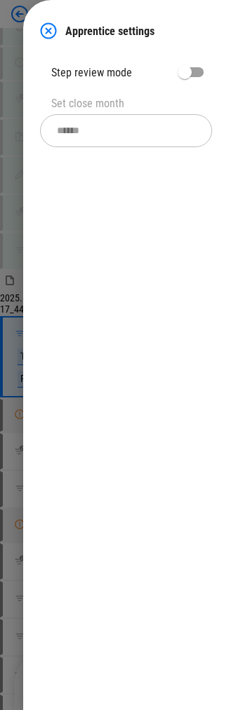
click at [48, 35] on img at bounding box center [48, 30] width 17 height 17
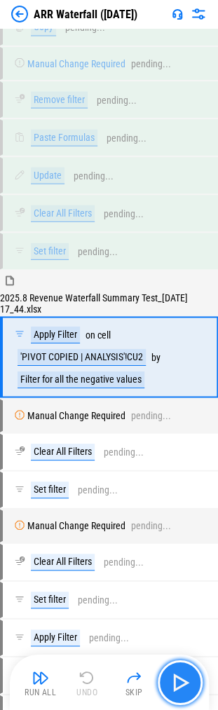
click at [170, 677] on img "button" at bounding box center [180, 682] width 22 height 22
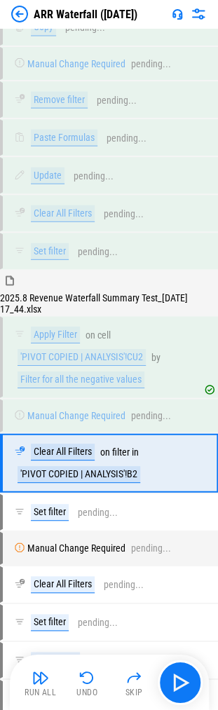
click at [203, 17] on img at bounding box center [198, 14] width 17 height 17
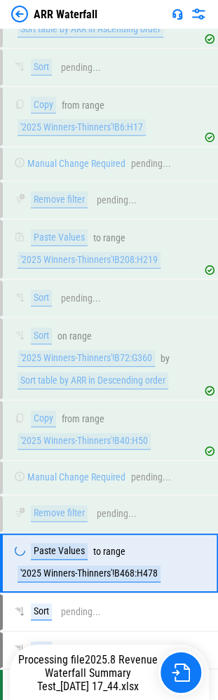
scroll to position [5633, 0]
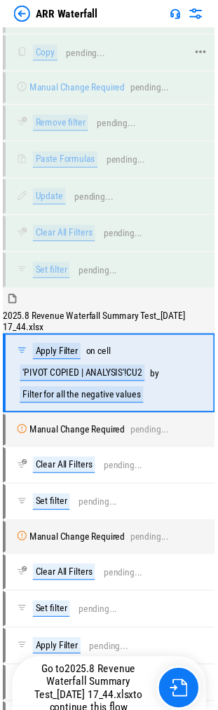
scroll to position [271, 0]
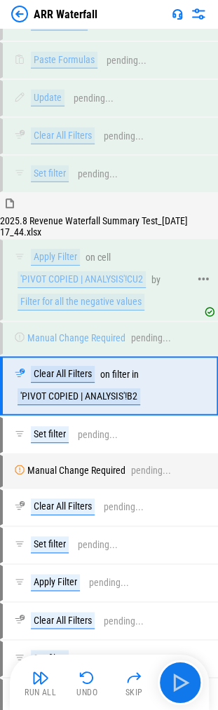
scroll to position [378, 0]
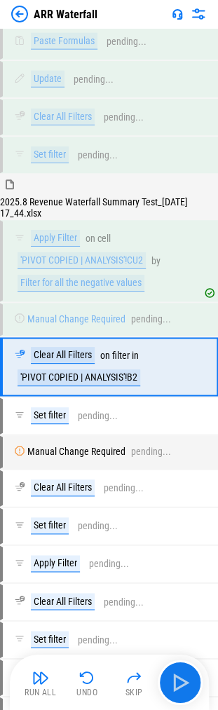
click at [177, 19] on img at bounding box center [177, 13] width 11 height 11
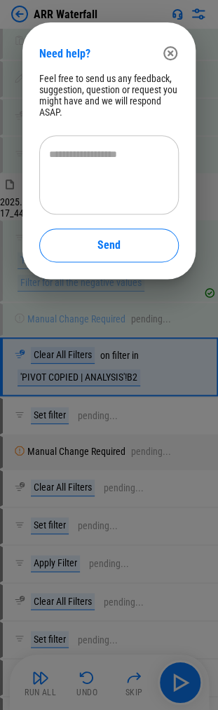
click at [170, 57] on icon "button" at bounding box center [170, 53] width 17 height 17
